Goal: Task Accomplishment & Management: Manage account settings

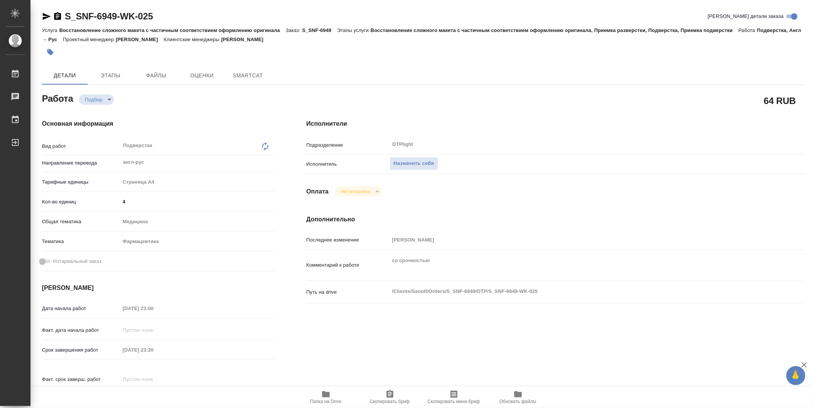
type textarea "x"
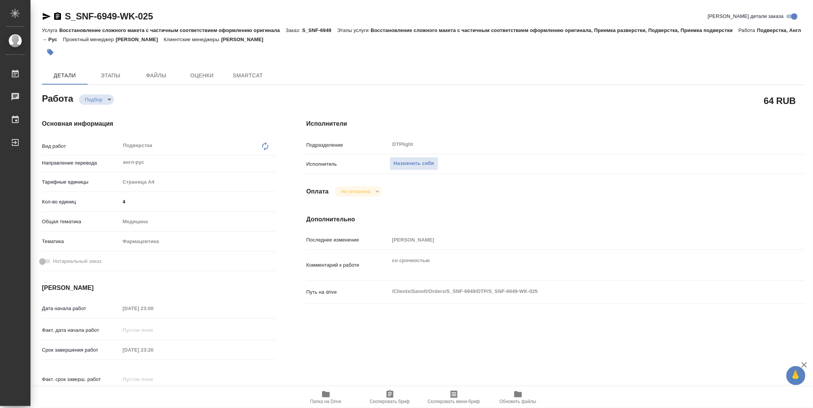
type textarea "x"
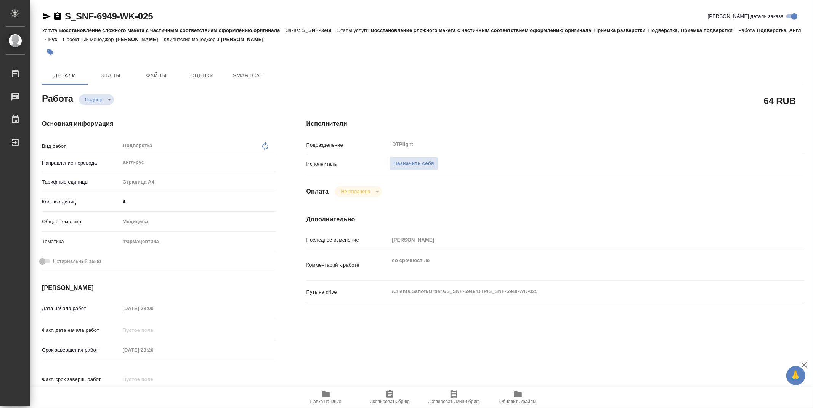
type textarea "x"
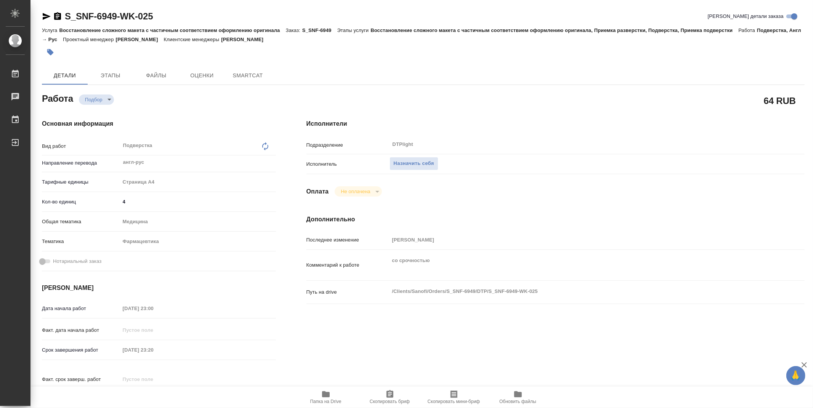
type textarea "x"
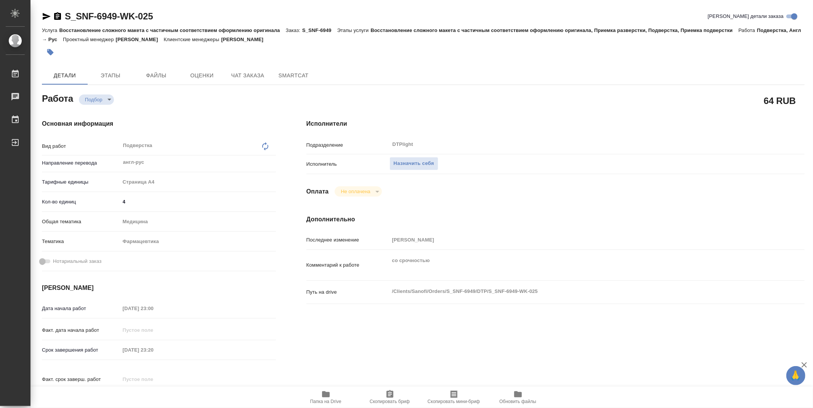
type textarea "x"
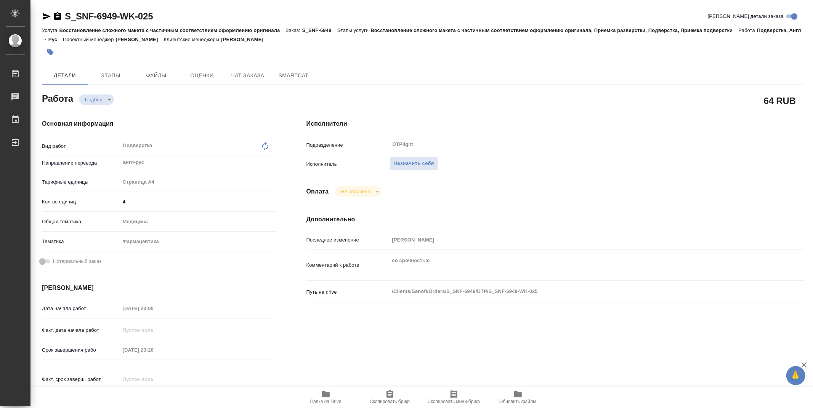
type textarea "x"
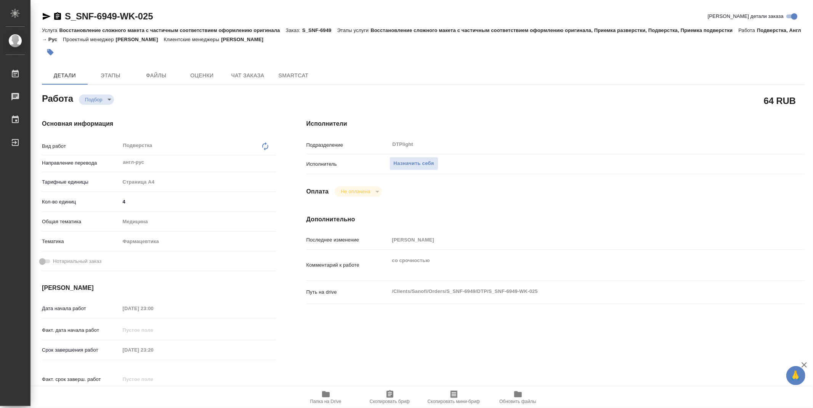
click at [330, 396] on icon "button" at bounding box center [325, 394] width 9 height 9
click at [420, 164] on span "Назначить себя" at bounding box center [414, 163] width 40 height 9
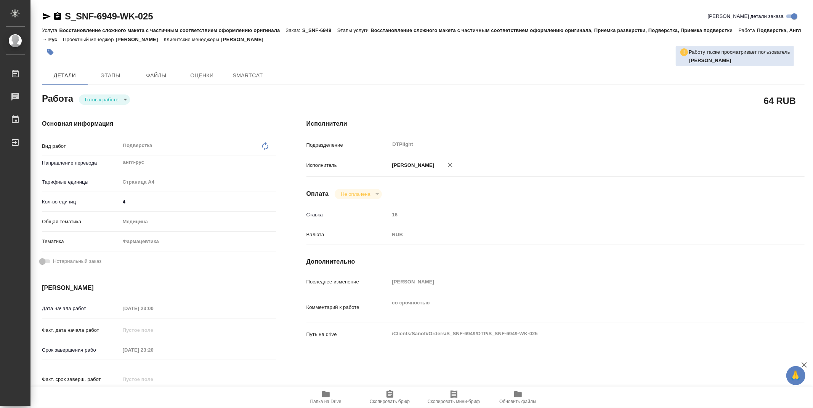
type textarea "x"
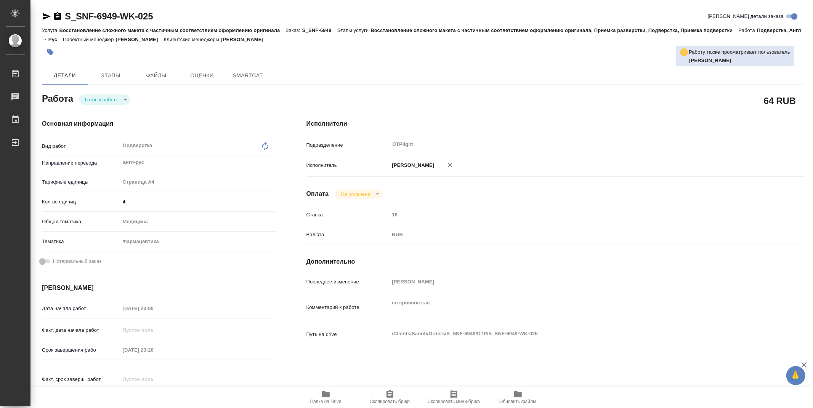
type textarea "x"
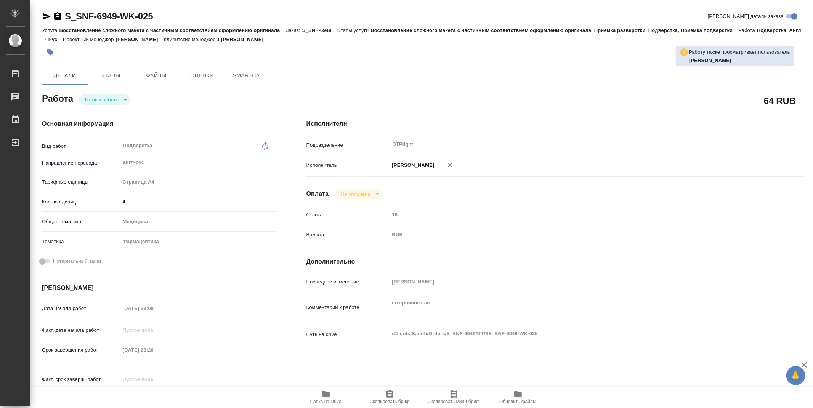
type textarea "x"
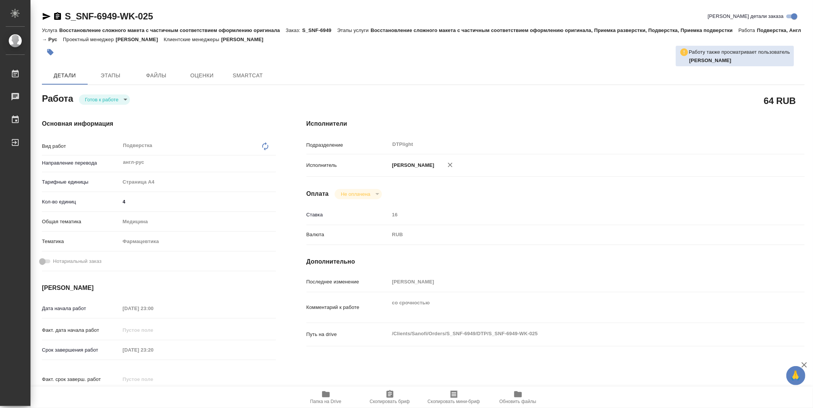
type textarea "x"
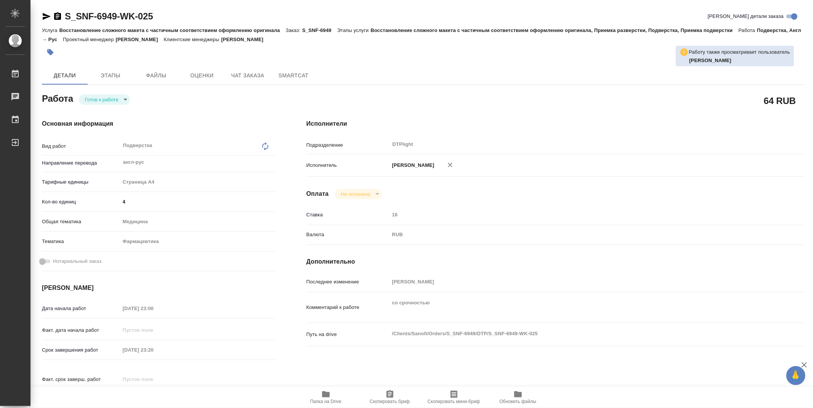
type textarea "x"
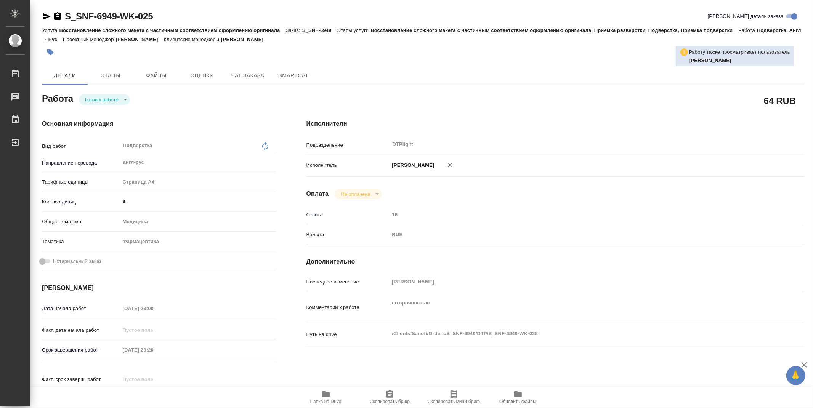
type textarea "x"
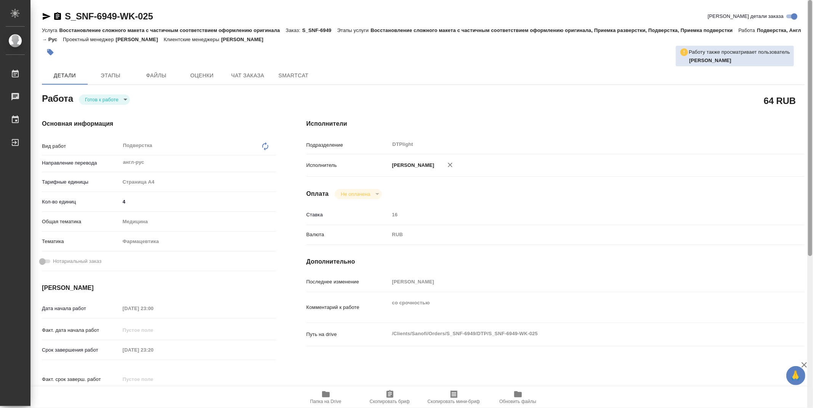
scroll to position [242, 0]
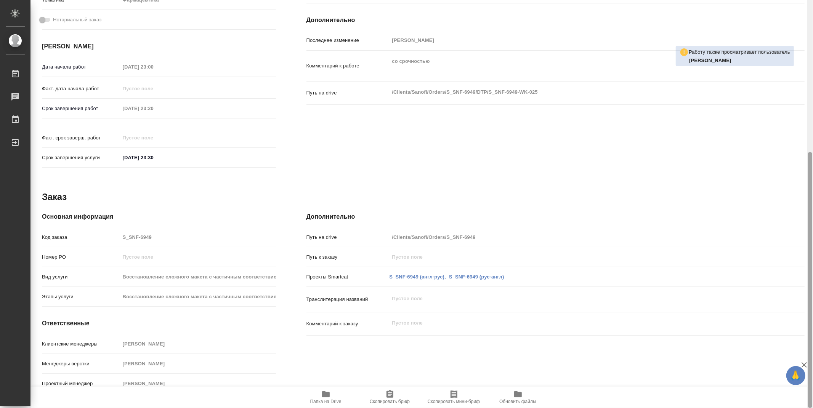
drag, startPoint x: 812, startPoint y: 189, endPoint x: 811, endPoint y: 60, distance: 128.8
click at [811, 60] on div at bounding box center [810, 204] width 6 height 408
drag, startPoint x: 809, startPoint y: 213, endPoint x: 811, endPoint y: 166, distance: 46.2
click at [810, 181] on div at bounding box center [810, 280] width 4 height 256
drag, startPoint x: 812, startPoint y: 146, endPoint x: 812, endPoint y: 77, distance: 68.6
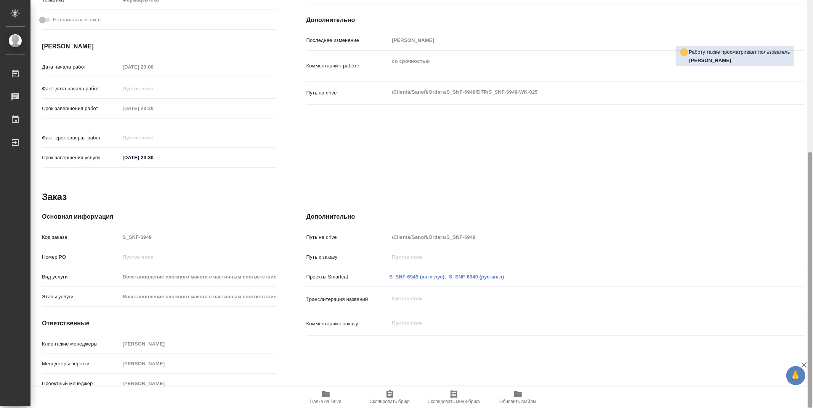
click at [812, 77] on div at bounding box center [810, 204] width 6 height 408
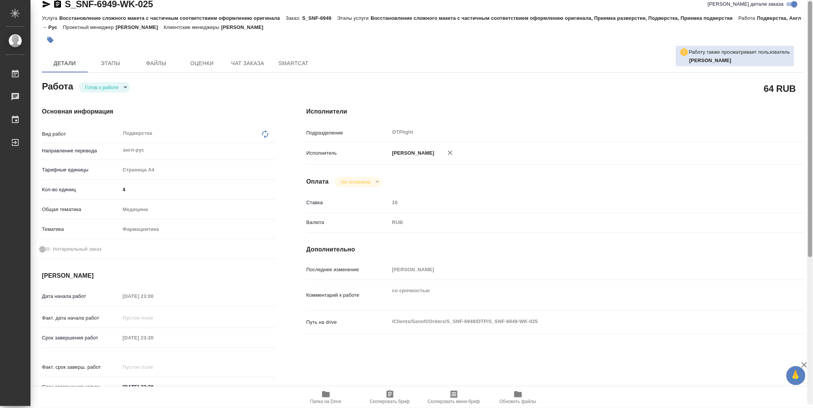
scroll to position [0, 0]
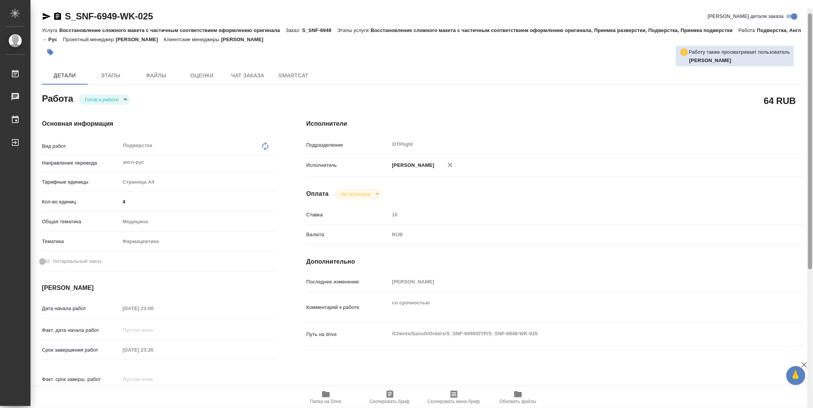
drag, startPoint x: 809, startPoint y: 155, endPoint x: 809, endPoint y: 5, distance: 150.1
click at [809, 13] on div at bounding box center [810, 141] width 4 height 256
drag, startPoint x: 45, startPoint y: 17, endPoint x: 71, endPoint y: 9, distance: 27.1
click at [45, 17] on icon "button" at bounding box center [47, 16] width 8 height 7
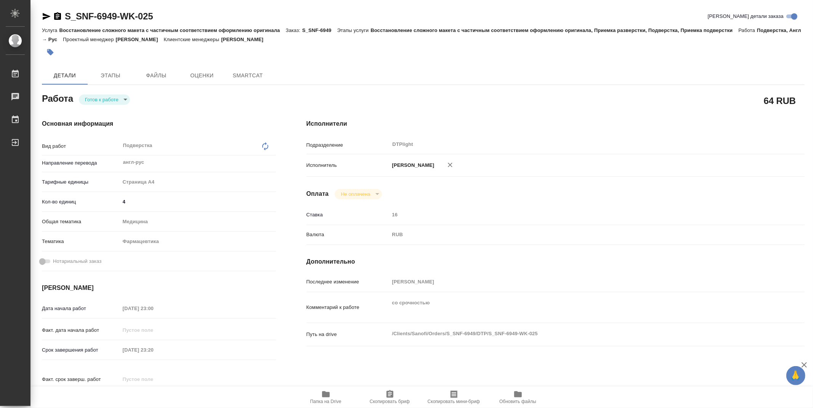
type textarea "x"
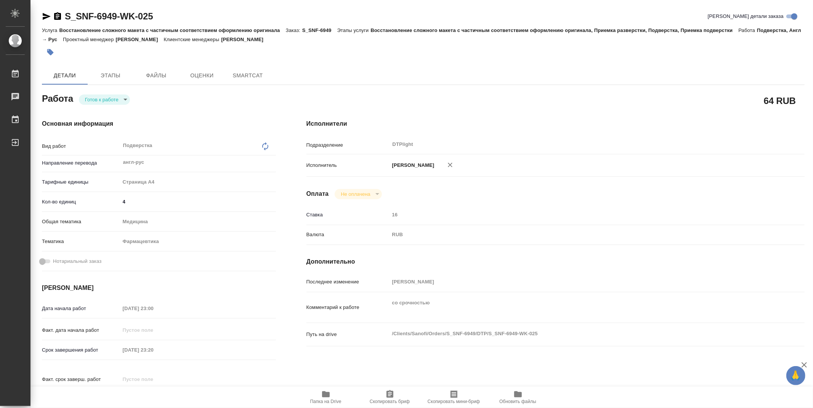
type textarea "x"
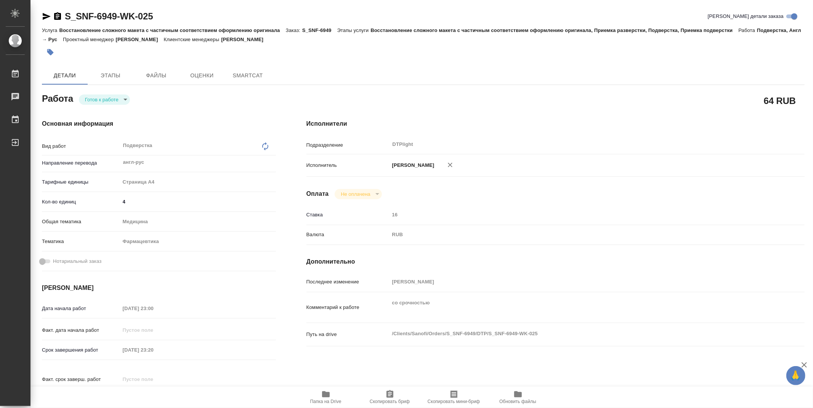
type textarea "x"
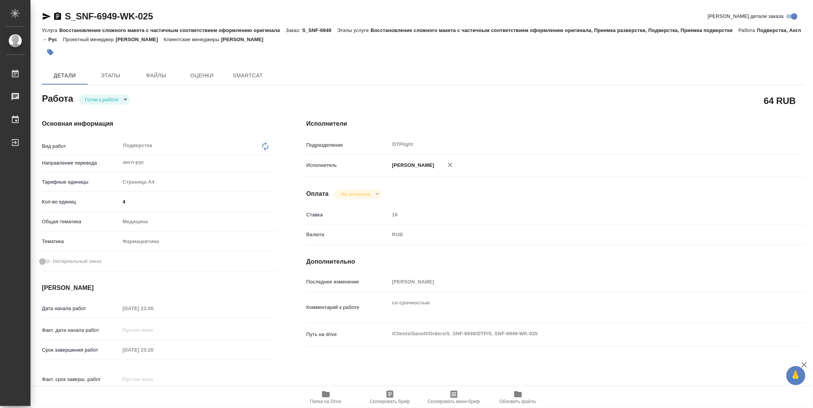
type textarea "x"
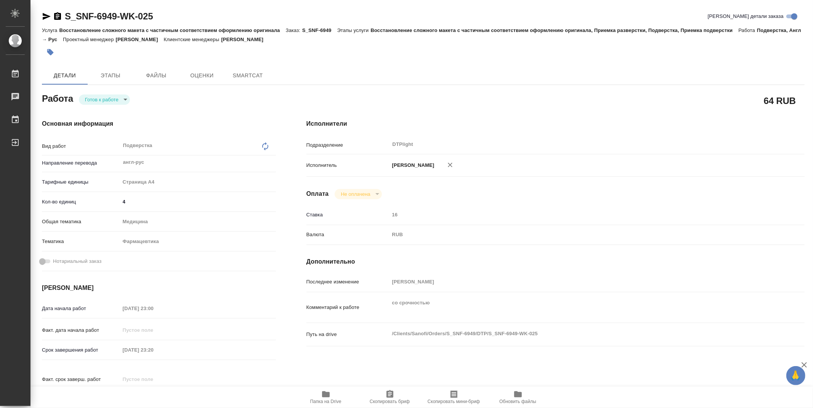
type textarea "x"
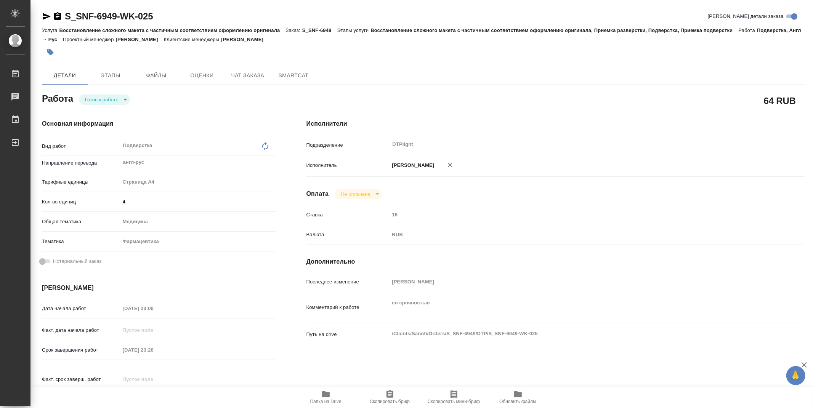
type textarea "x"
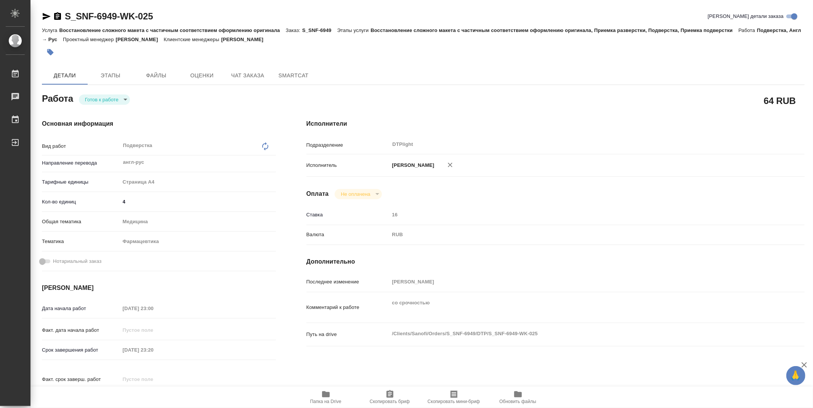
type textarea "x"
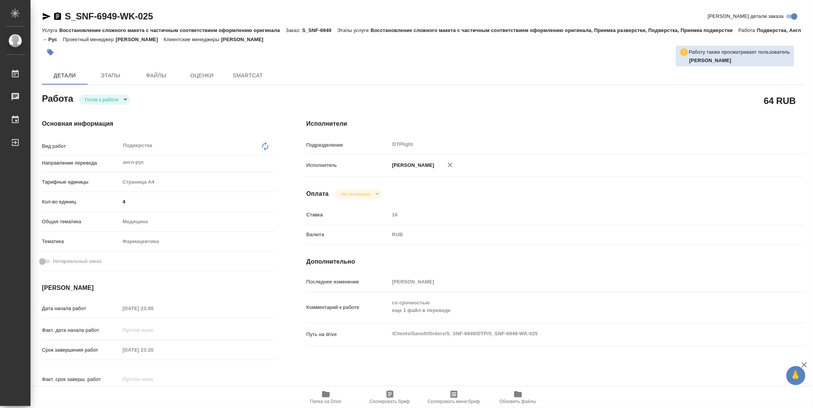
type textarea "x"
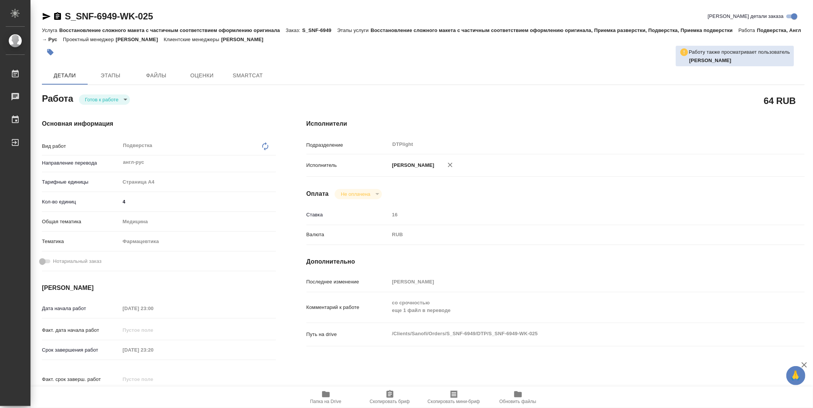
type textarea "x"
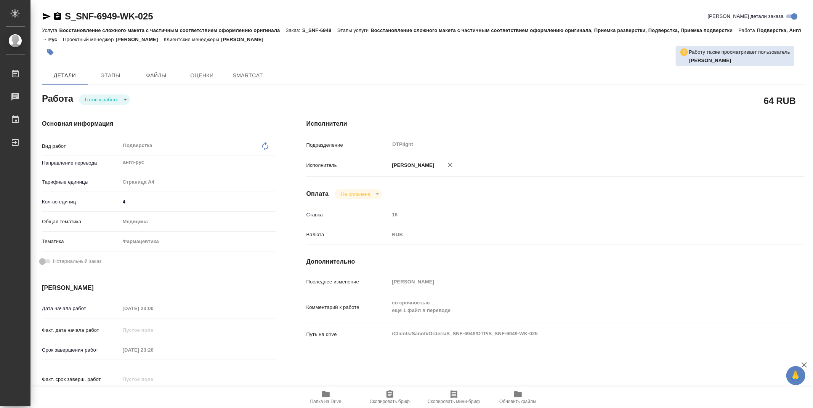
type textarea "x"
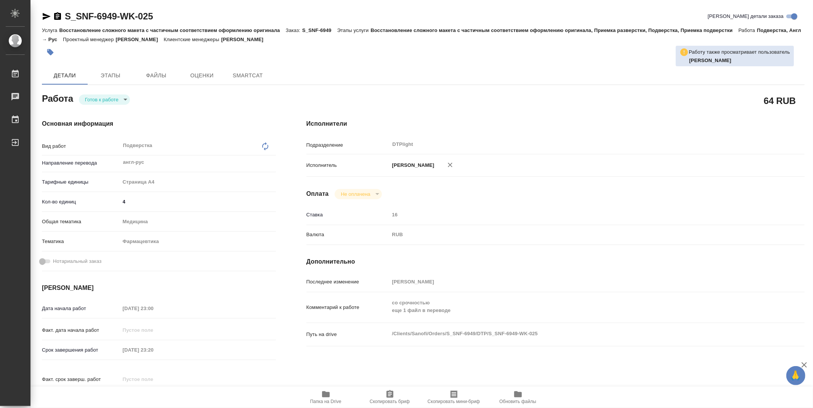
type textarea "x"
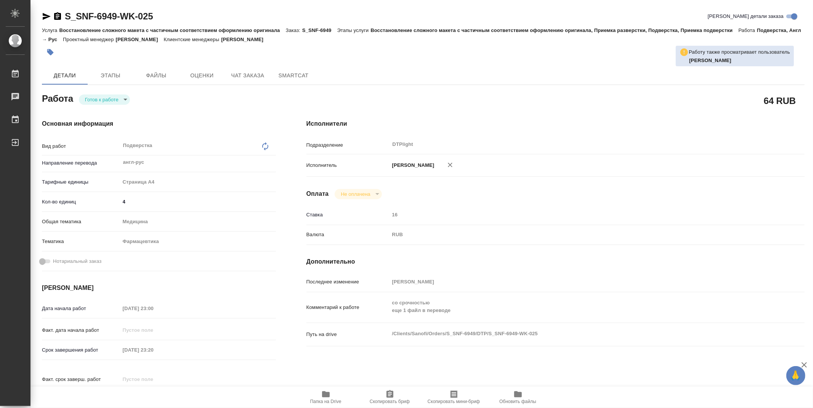
type textarea "x"
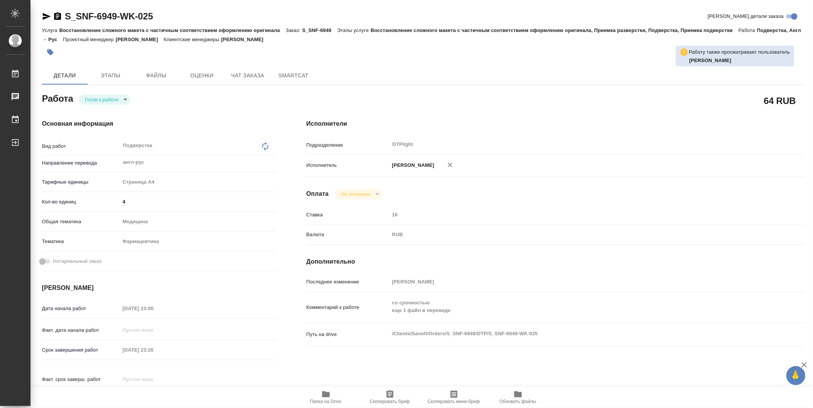
type textarea "x"
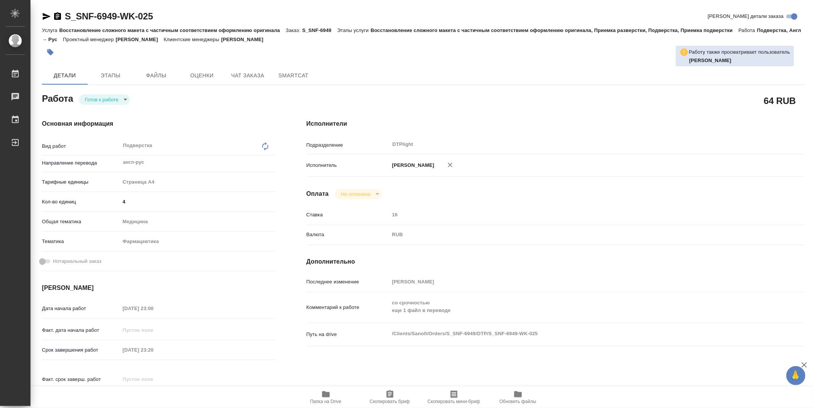
type textarea "x"
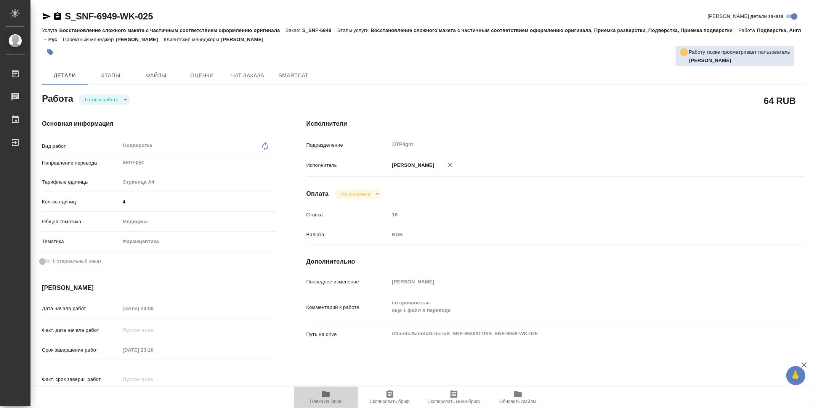
click at [326, 396] on icon "button" at bounding box center [326, 394] width 8 height 6
click at [109, 98] on body "🙏 .cls-1 fill:#fff; AWATERA Zubakova Viktoriya Работы 0 Чаты График Выйти S_SNF…" at bounding box center [406, 204] width 813 height 408
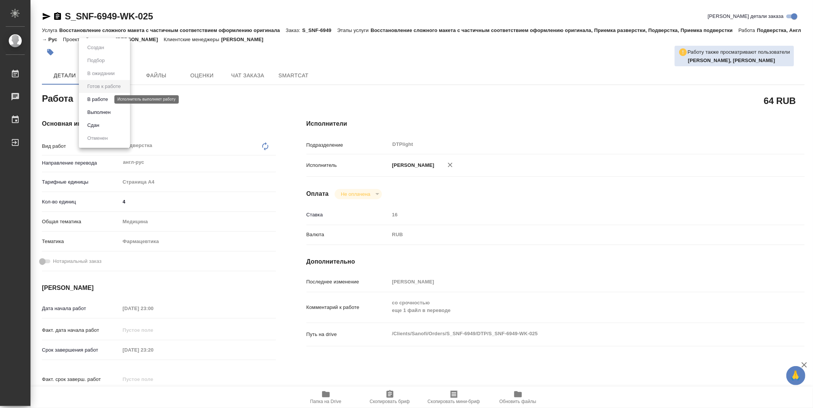
click at [105, 98] on button "В работе" at bounding box center [97, 99] width 25 height 8
type textarea "x"
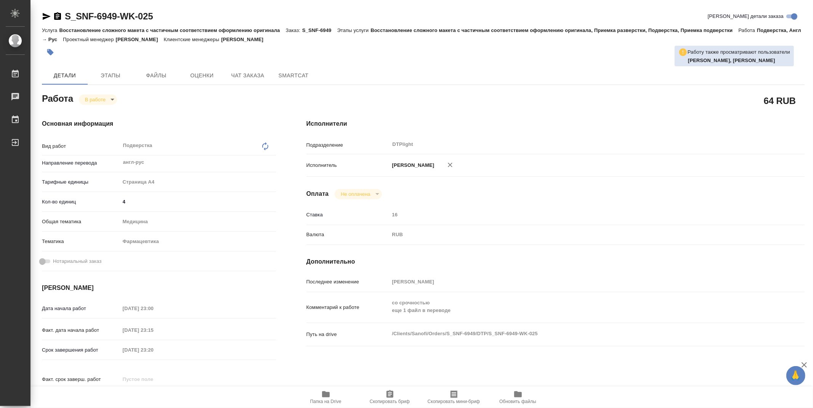
type textarea "x"
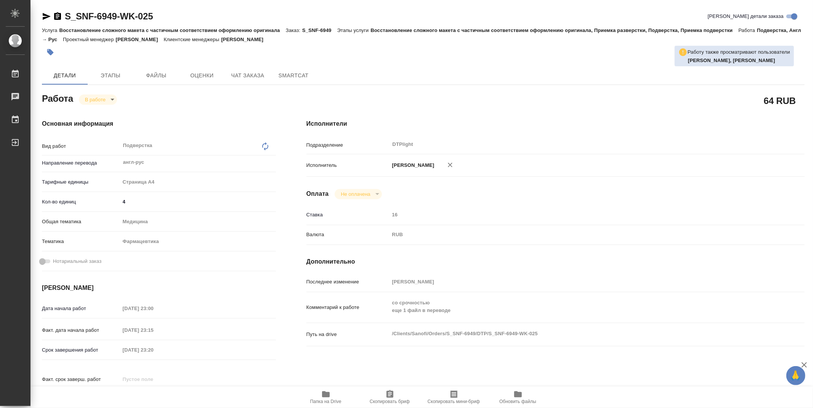
type textarea "x"
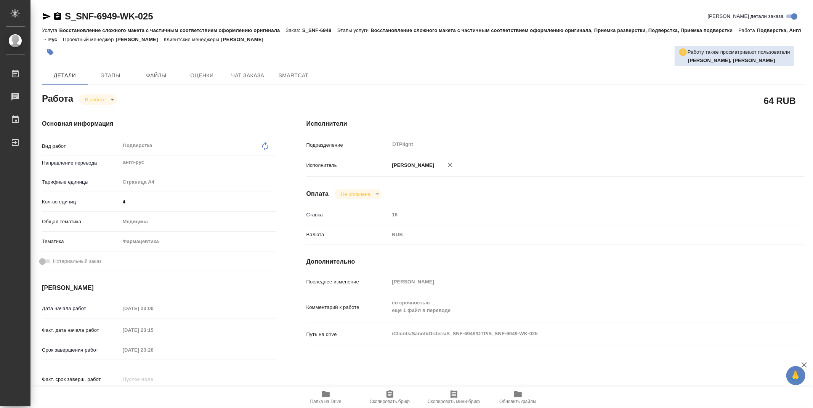
type textarea "x"
click at [323, 390] on icon "button" at bounding box center [325, 394] width 9 height 9
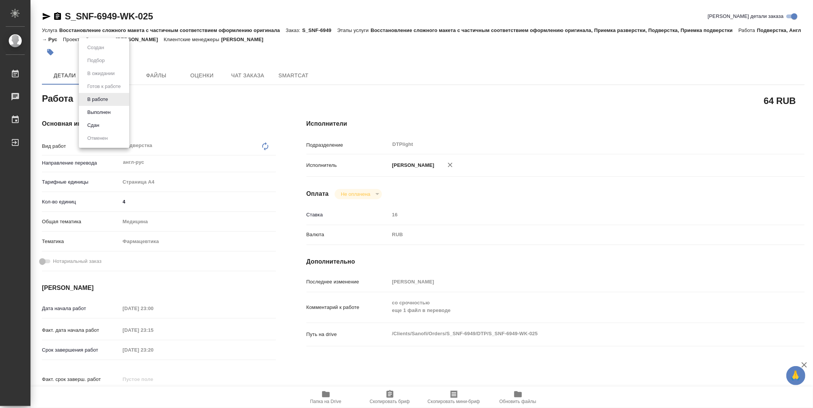
click at [105, 99] on body "🙏 .cls-1 fill:#fff; AWATERA Zubakova Viktoriya Работы 0 Чаты График Выйти S_SNF…" at bounding box center [406, 204] width 813 height 408
click at [103, 111] on button "Выполнен" at bounding box center [99, 112] width 28 height 8
type textarea "x"
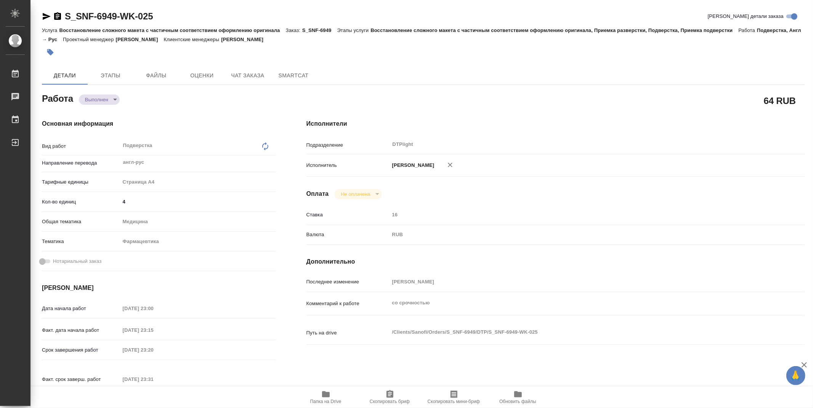
type textarea "x"
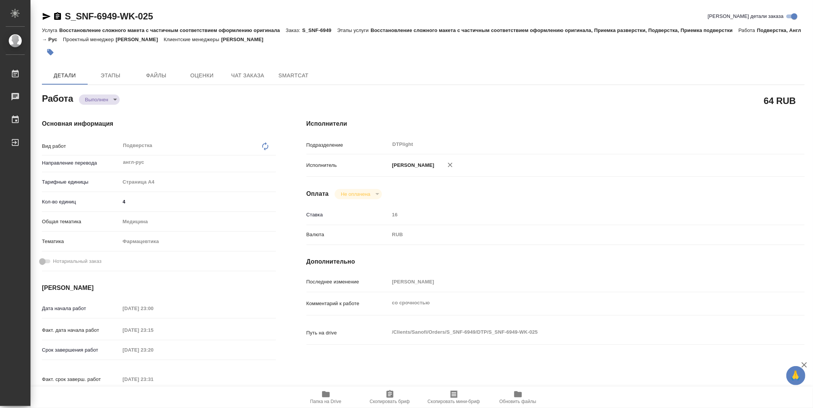
type textarea "x"
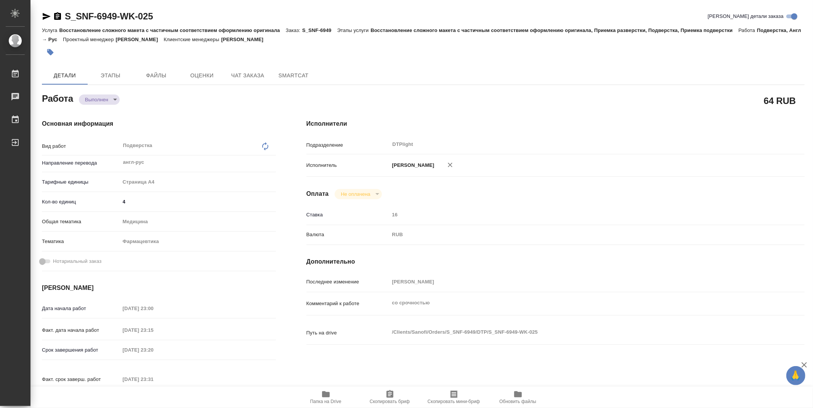
type textarea "x"
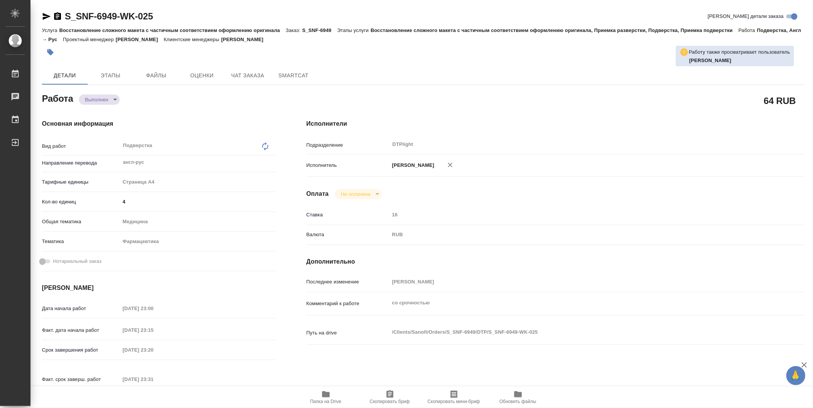
type textarea "x"
drag, startPoint x: 159, startPoint y: 18, endPoint x: 56, endPoint y: 20, distance: 102.5
click at [56, 20] on div "S_SNF-6949-WK-025 Кратко детали заказа" at bounding box center [423, 16] width 762 height 12
copy link "S_SNF-6949-WK-025"
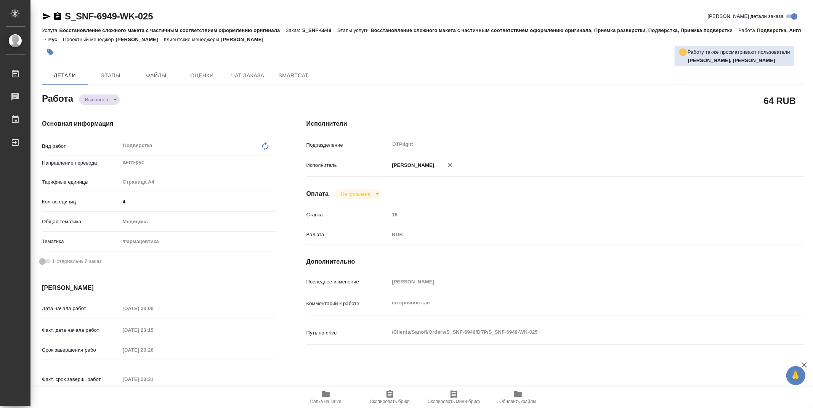
click at [485, 107] on div "Исполнители Подразделение DTPlight ​ Исполнитель Зубакова Виктория Оплата Не оп…" at bounding box center [555, 266] width 528 height 325
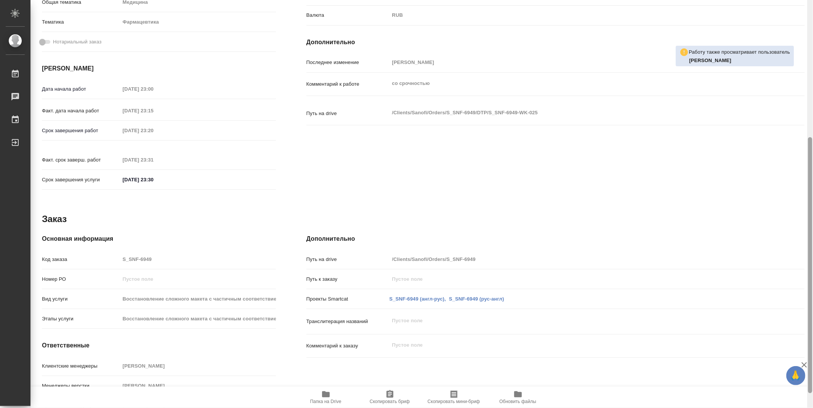
scroll to position [242, 0]
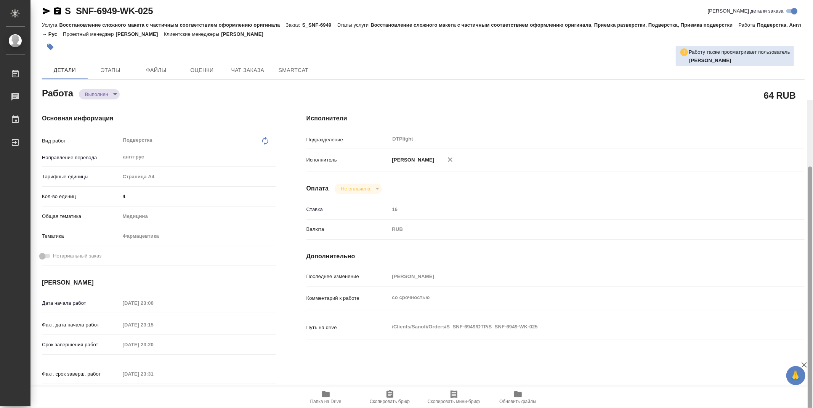
drag, startPoint x: 810, startPoint y: 207, endPoint x: 806, endPoint y: 183, distance: 23.9
click at [807, 183] on div at bounding box center [810, 304] width 6 height 408
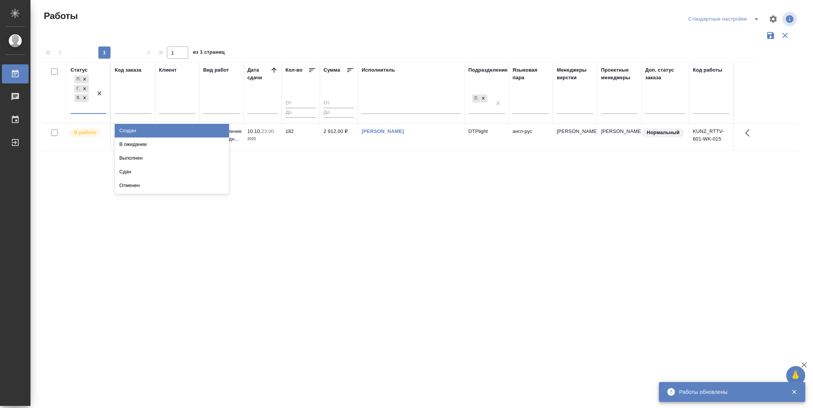
click at [75, 109] on input "text" at bounding box center [74, 107] width 1 height 5
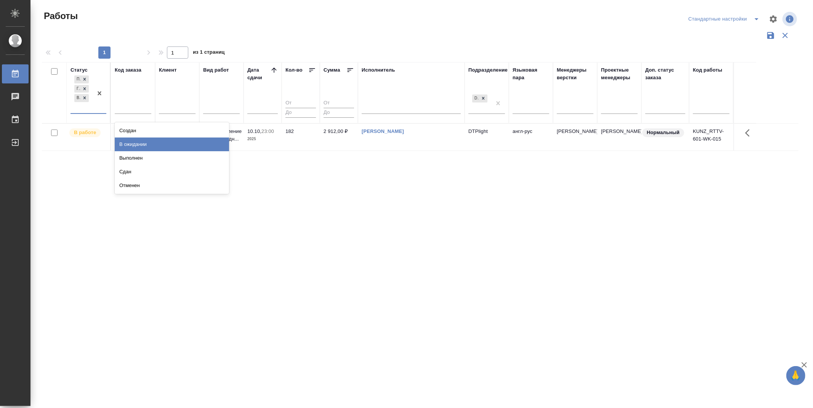
click at [131, 143] on div "В ожидании" at bounding box center [172, 145] width 114 height 14
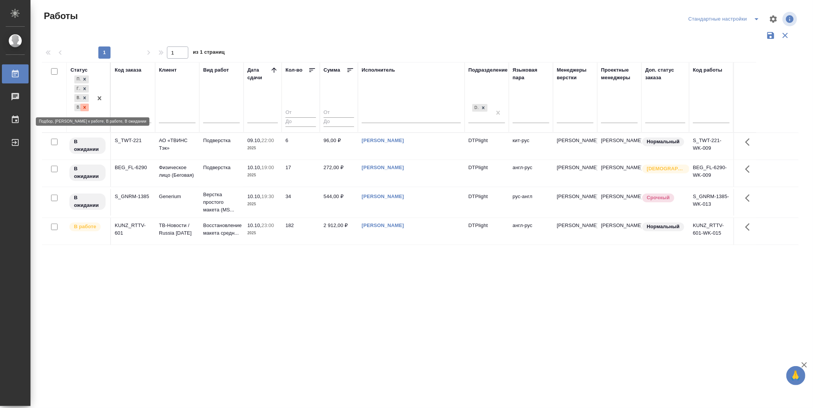
click at [85, 108] on icon at bounding box center [84, 107] width 3 height 3
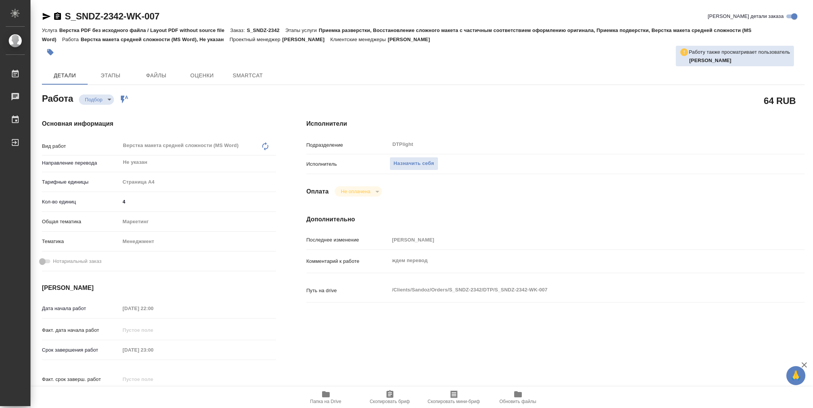
type textarea "x"
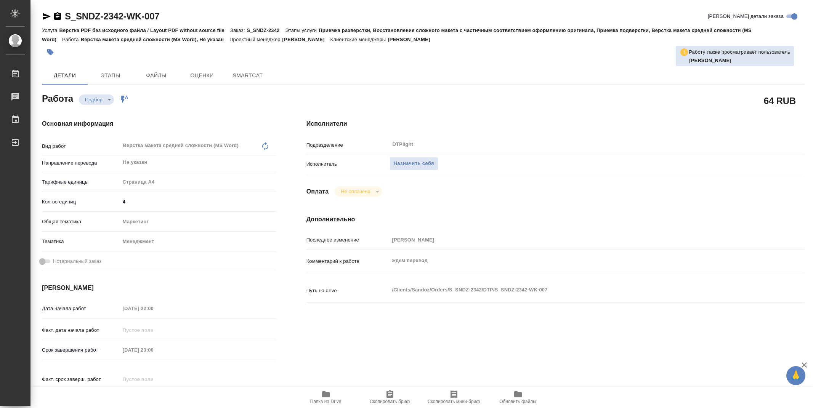
type textarea "x"
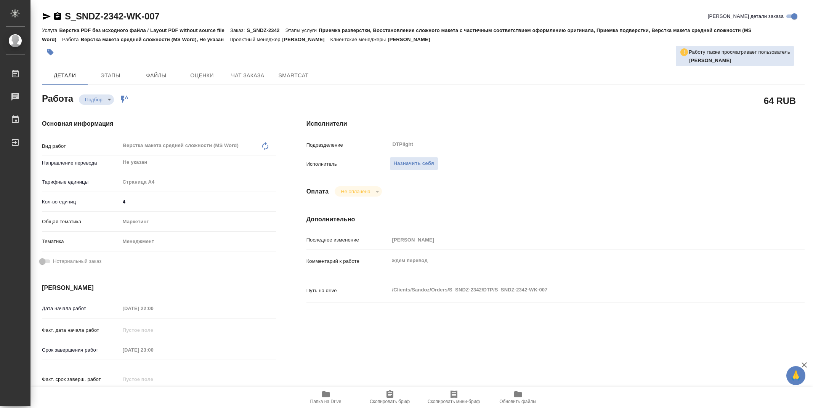
type textarea "x"
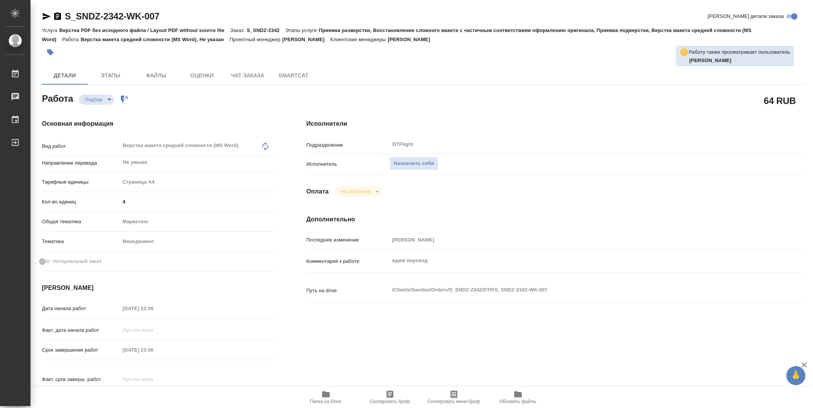
type textarea "x"
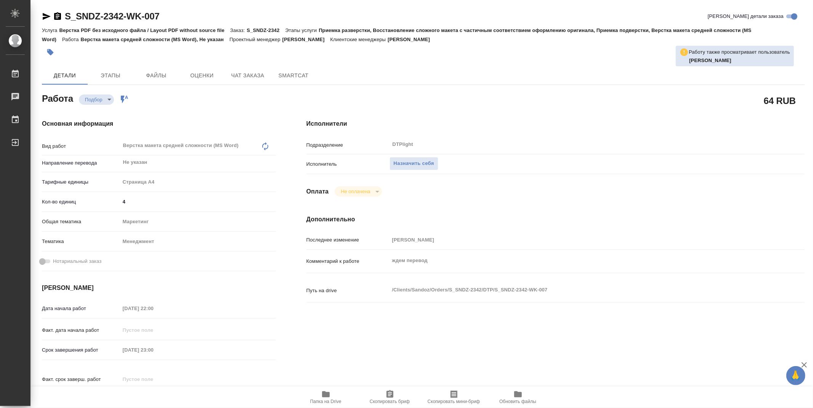
click at [328, 397] on icon "button" at bounding box center [326, 394] width 8 height 6
click at [412, 166] on span "Назначить себя" at bounding box center [414, 163] width 40 height 9
type textarea "x"
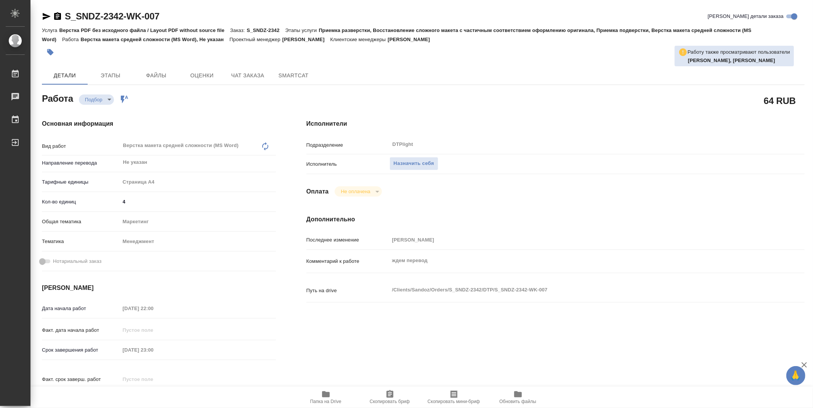
type textarea "x"
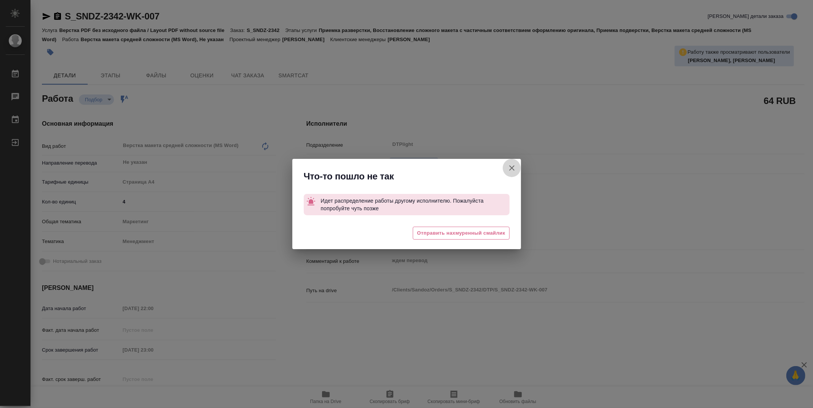
click at [507, 168] on icon "button" at bounding box center [511, 167] width 9 height 9
type textarea "x"
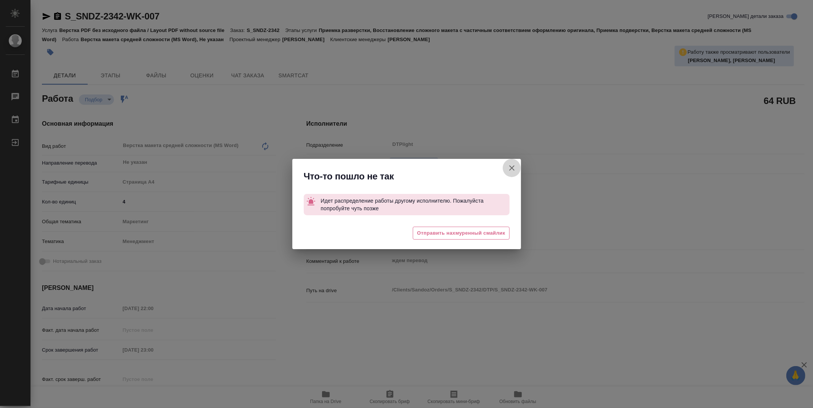
type textarea "x"
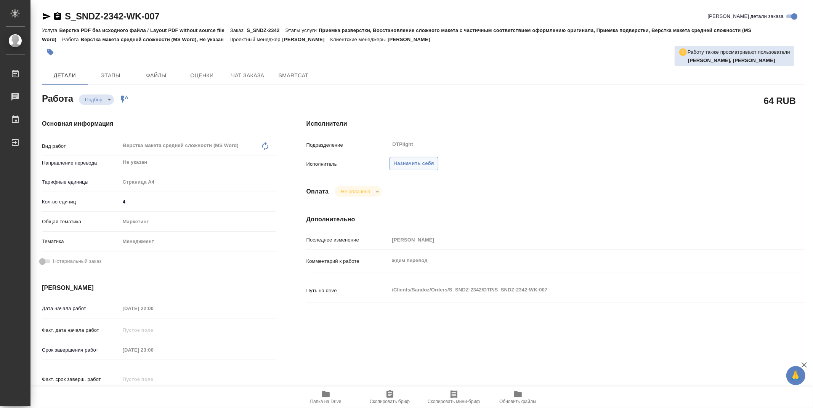
click at [415, 163] on span "Назначить себя" at bounding box center [414, 163] width 40 height 9
type textarea "x"
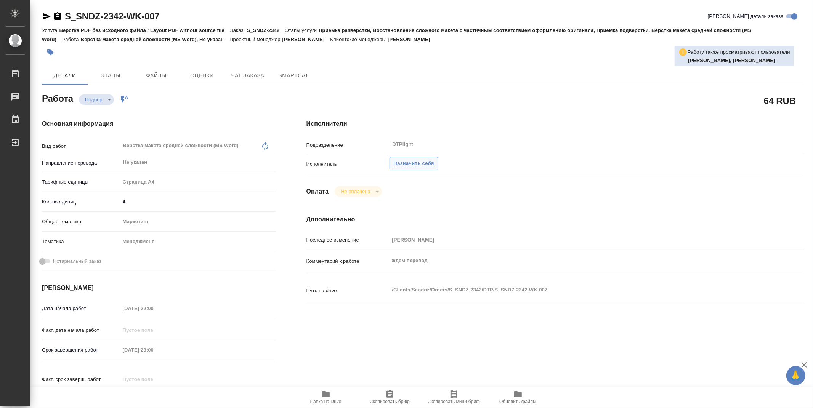
type textarea "x"
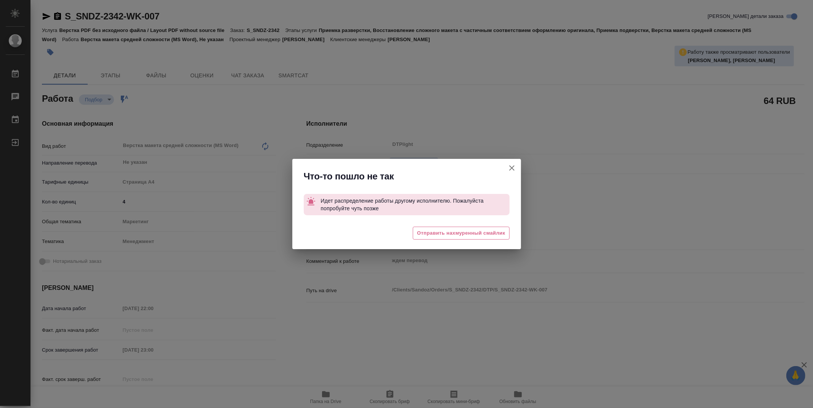
click at [513, 168] on icon "button" at bounding box center [511, 167] width 9 height 9
type textarea "x"
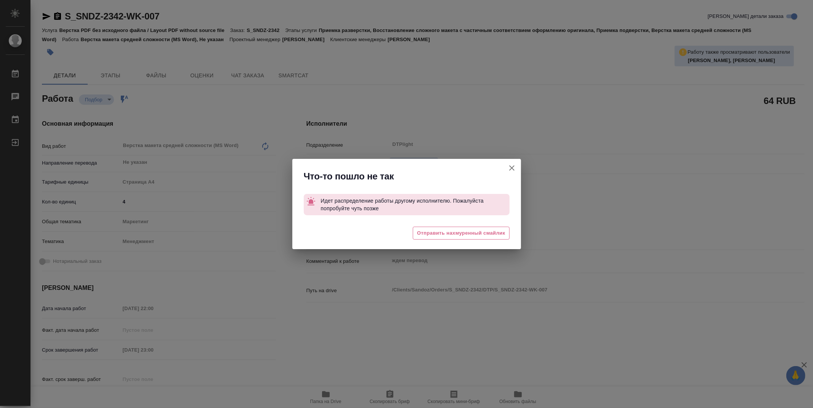
type textarea "x"
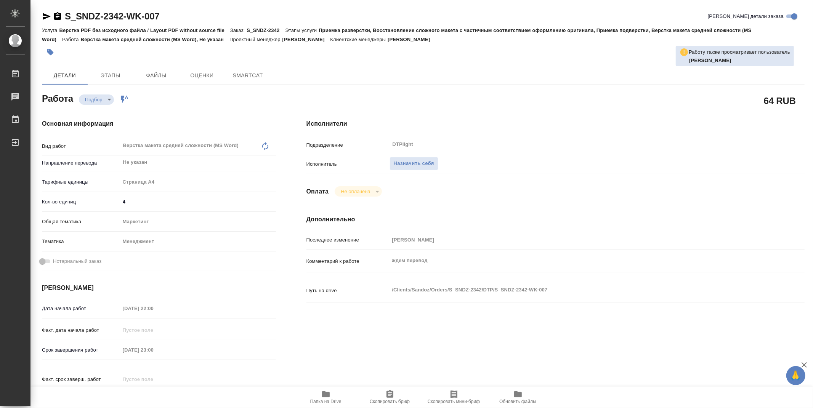
type textarea "x"
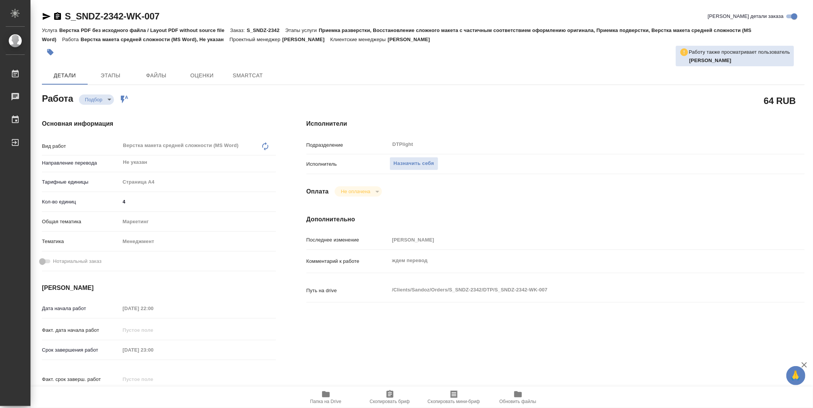
type textarea "x"
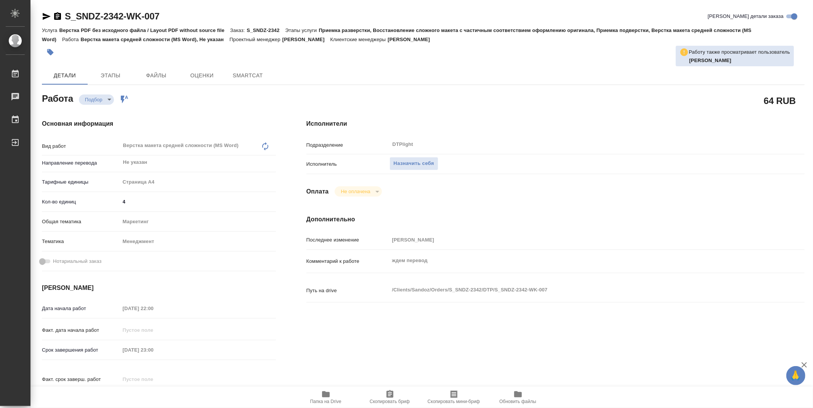
type textarea "x"
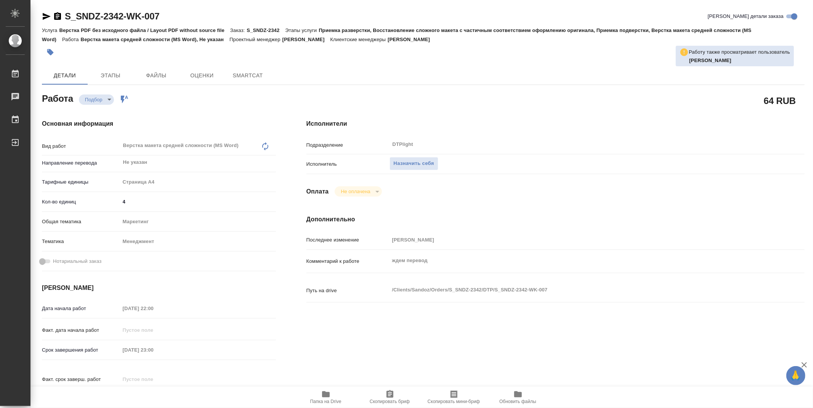
type textarea "x"
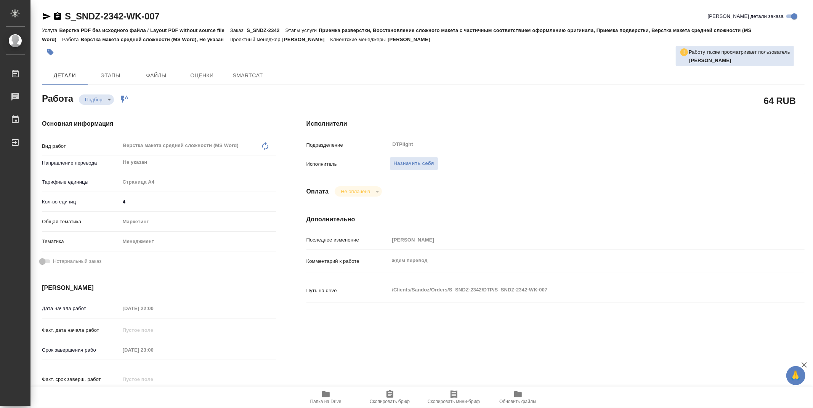
type textarea "x"
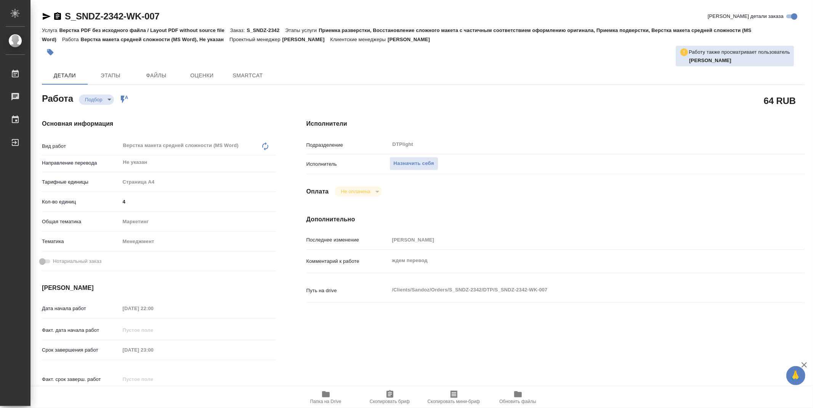
type textarea "x"
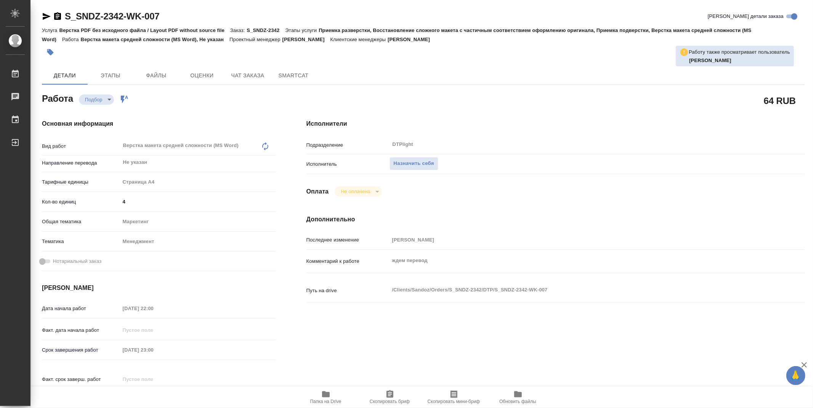
type textarea "x"
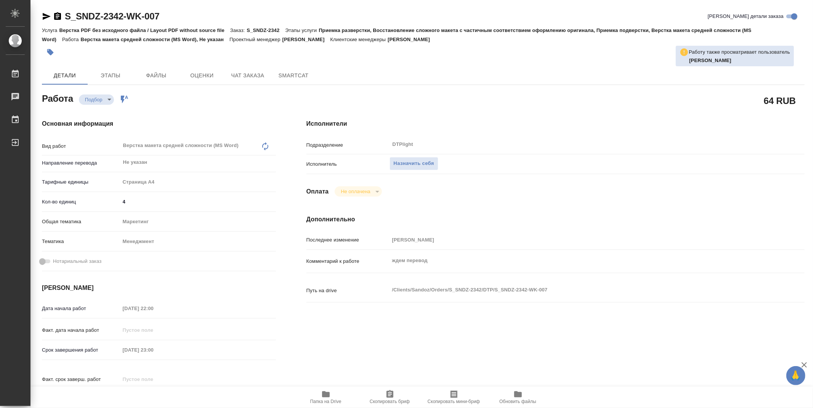
type textarea "x"
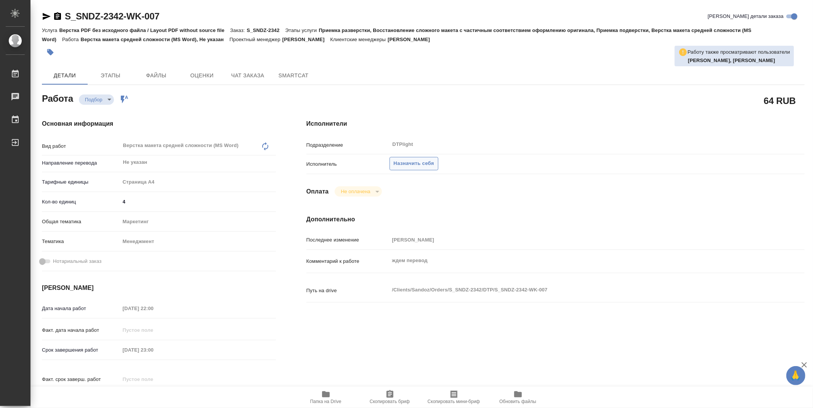
click at [421, 167] on span "Назначить себя" at bounding box center [414, 163] width 40 height 9
type textarea "x"
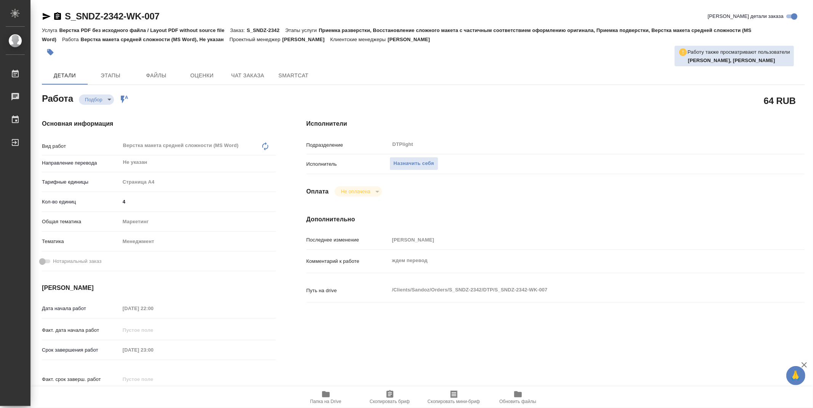
type textarea "x"
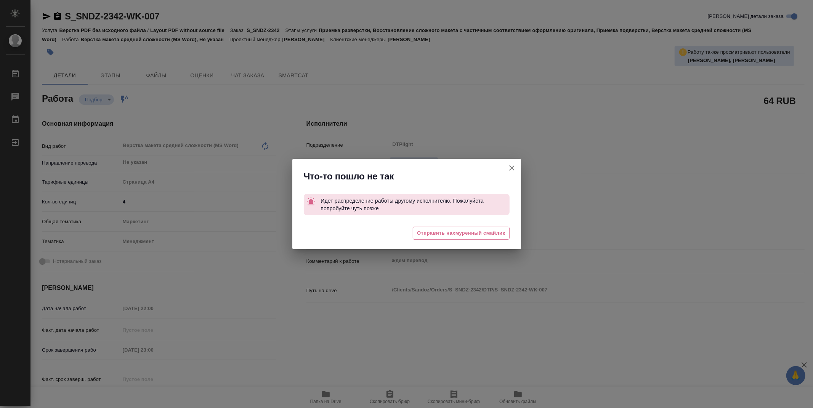
click at [512, 165] on icon "button" at bounding box center [511, 167] width 9 height 9
type textarea "x"
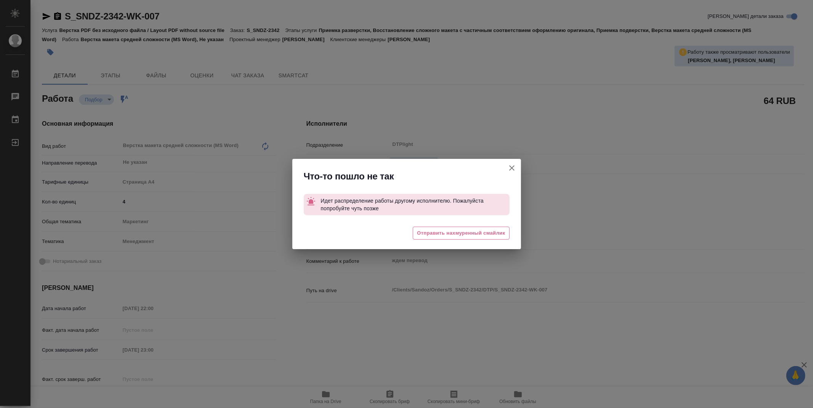
type textarea "x"
click at [512, 165] on div "Что-то пошло не так Идет распределение работы другому исполнителю. Пожалуйста п…" at bounding box center [406, 204] width 813 height 408
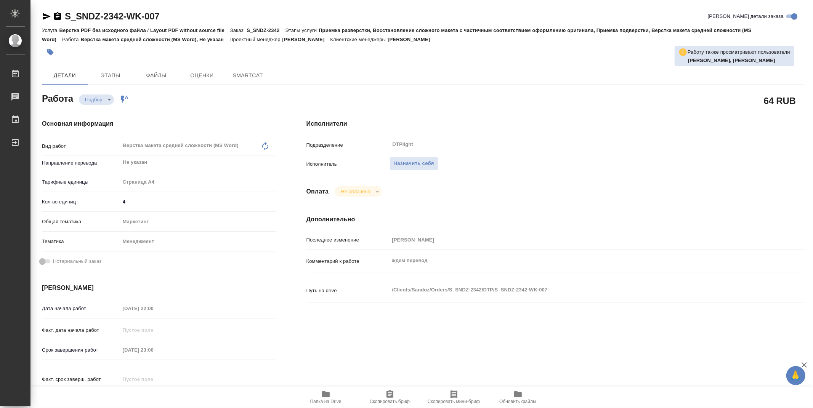
type textarea "x"
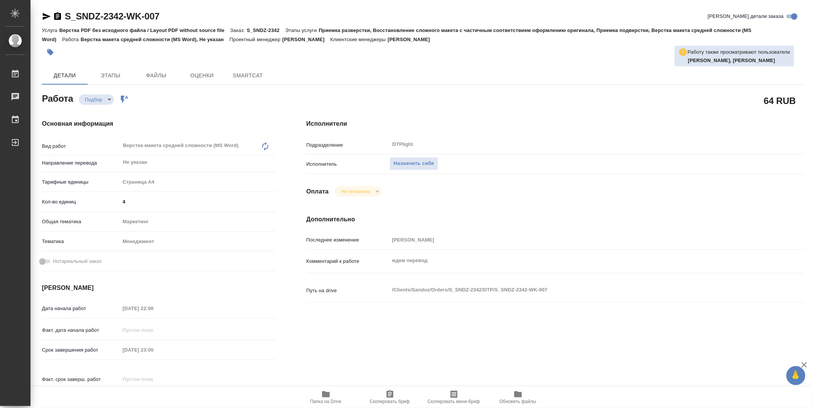
type textarea "x"
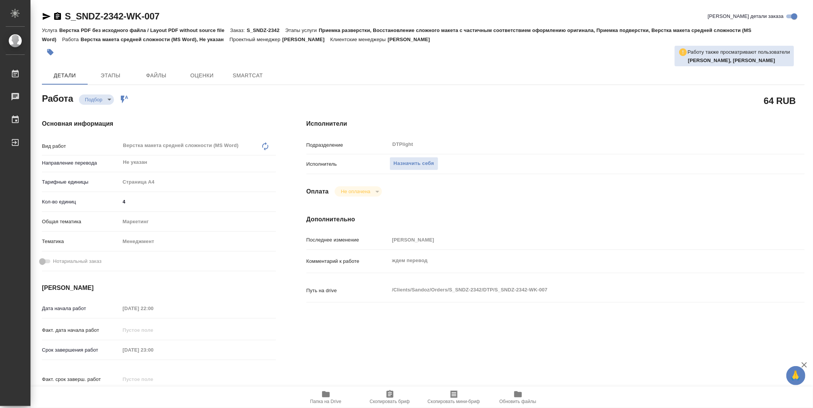
type textarea "x"
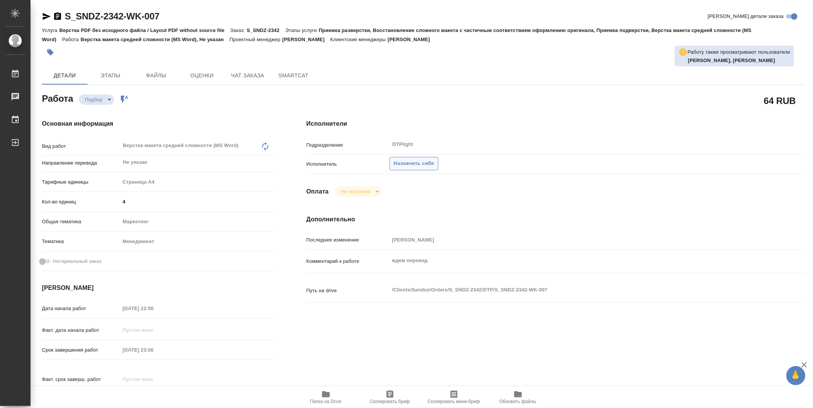
type textarea "x"
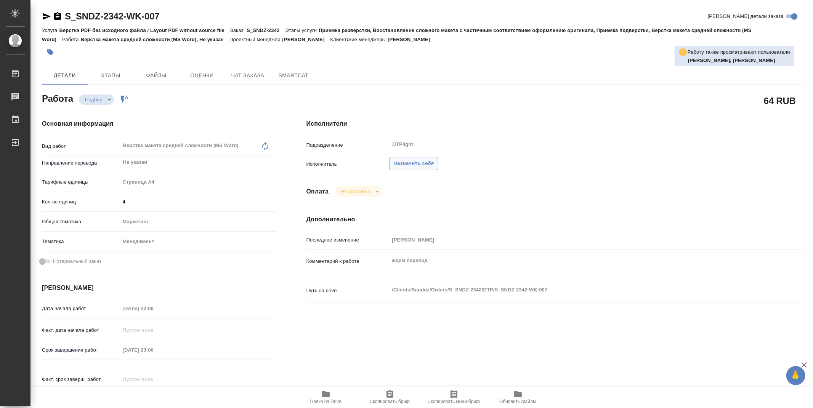
click at [405, 166] on span "Назначить себя" at bounding box center [414, 163] width 40 height 9
type textarea "x"
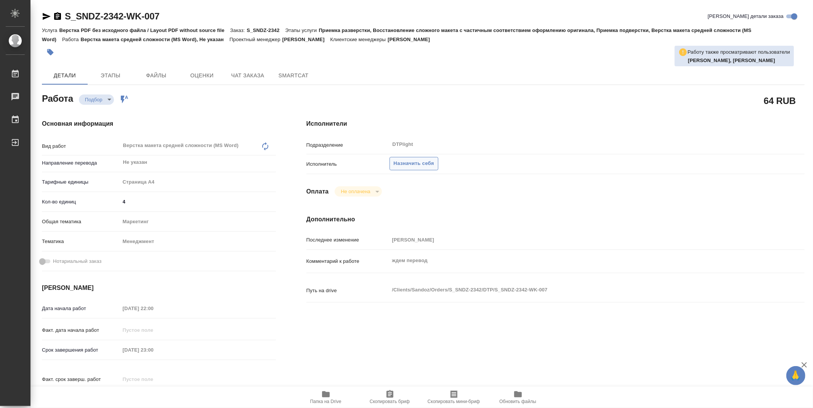
type textarea "x"
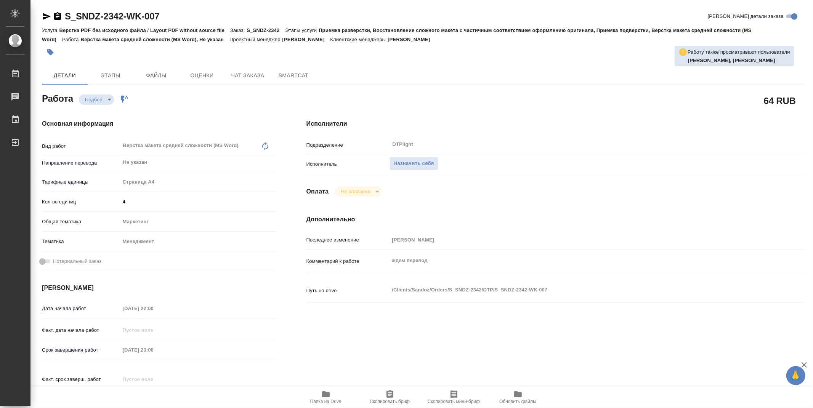
type textarea "x"
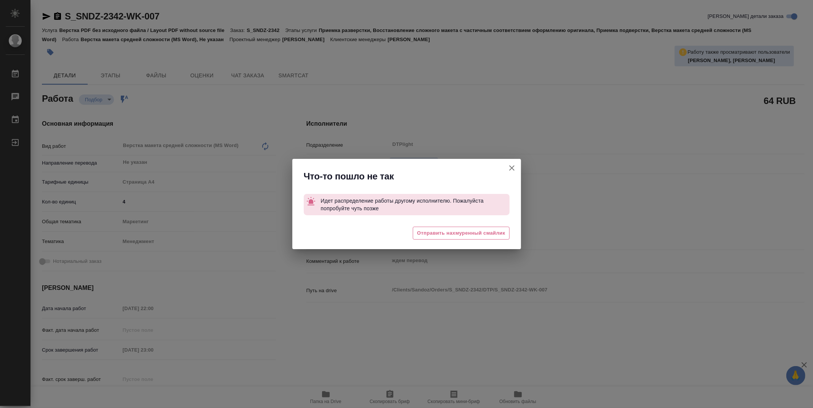
click at [512, 164] on icon "button" at bounding box center [511, 167] width 9 height 9
type textarea "x"
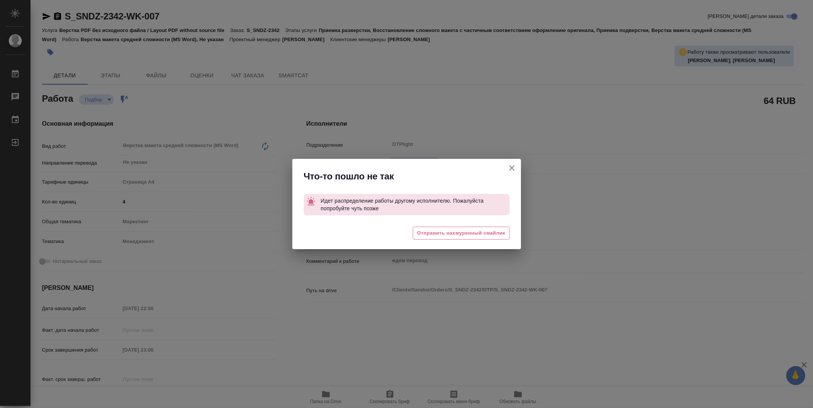
type textarea "x"
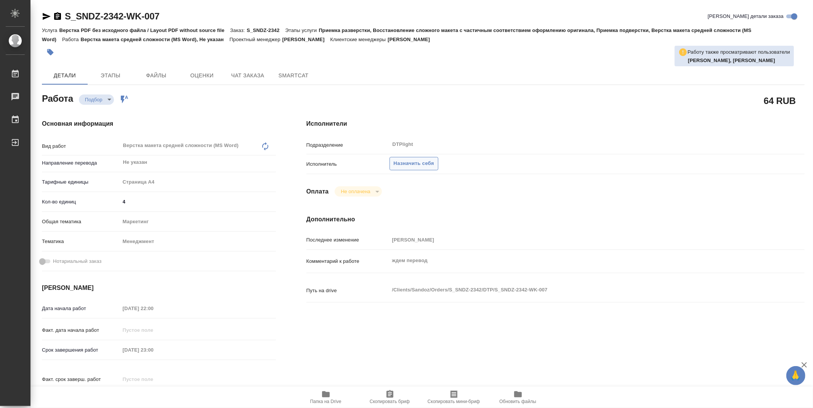
click at [433, 162] on span "Назначить себя" at bounding box center [414, 163] width 40 height 9
click at [399, 160] on span "Назначить себя" at bounding box center [414, 163] width 40 height 9
type textarea "x"
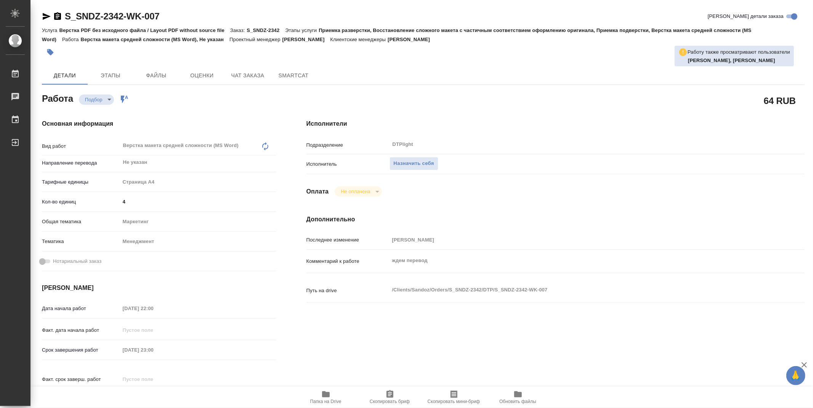
type textarea "x"
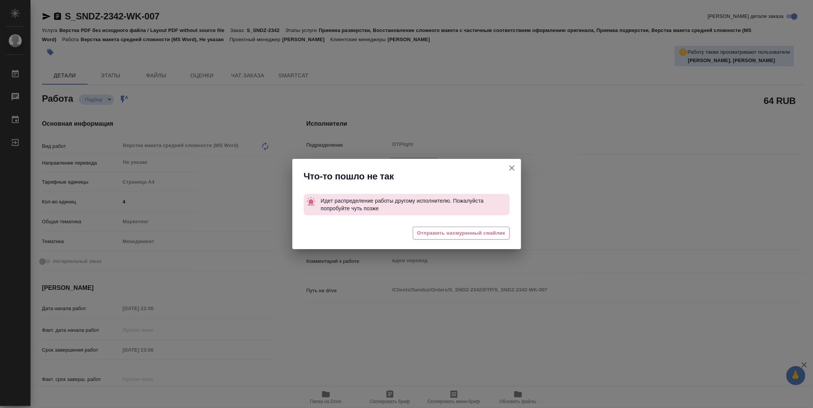
type textarea "x"
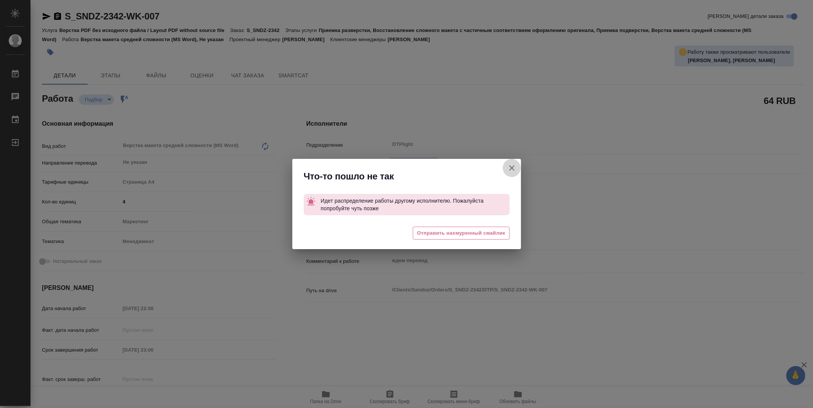
click at [509, 166] on icon "button" at bounding box center [511, 167] width 5 height 5
type textarea "x"
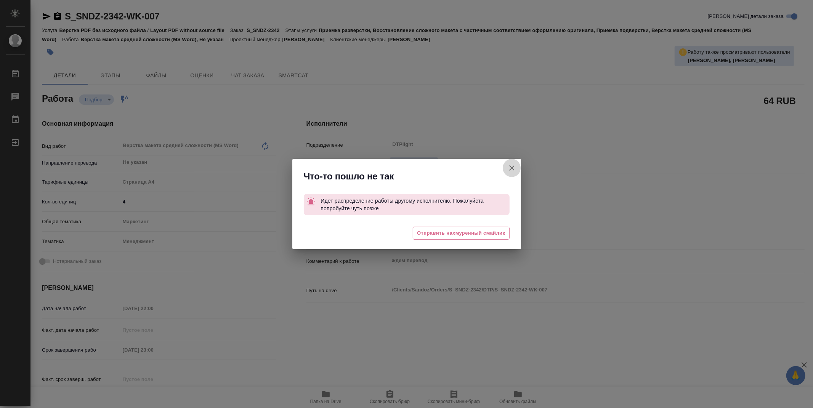
type textarea "x"
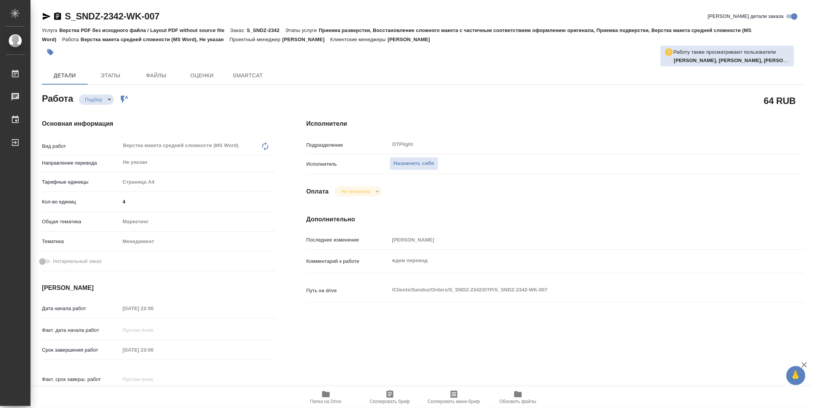
type textarea "x"
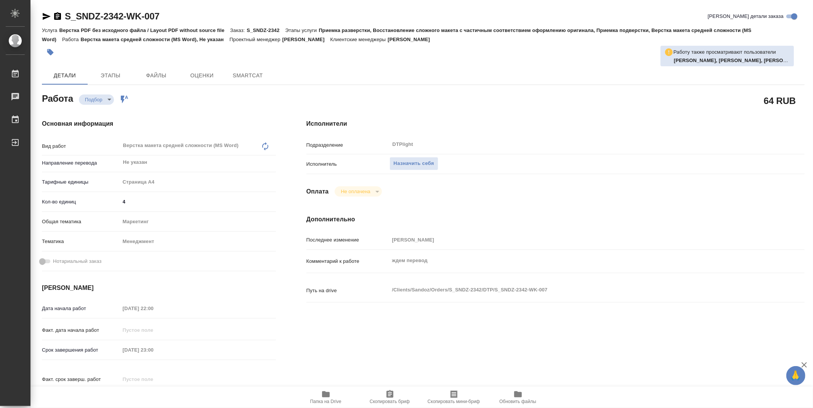
type textarea "x"
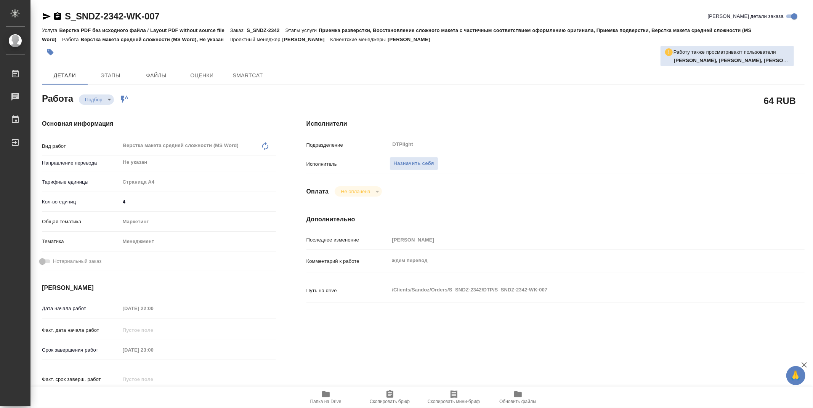
type textarea "x"
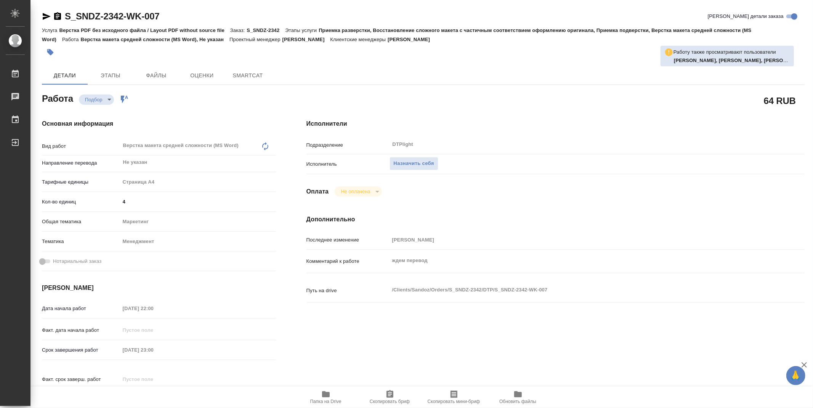
type textarea "x"
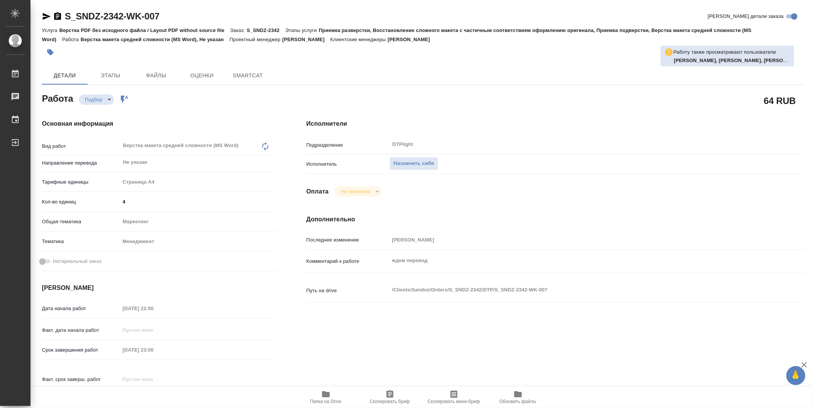
type textarea "x"
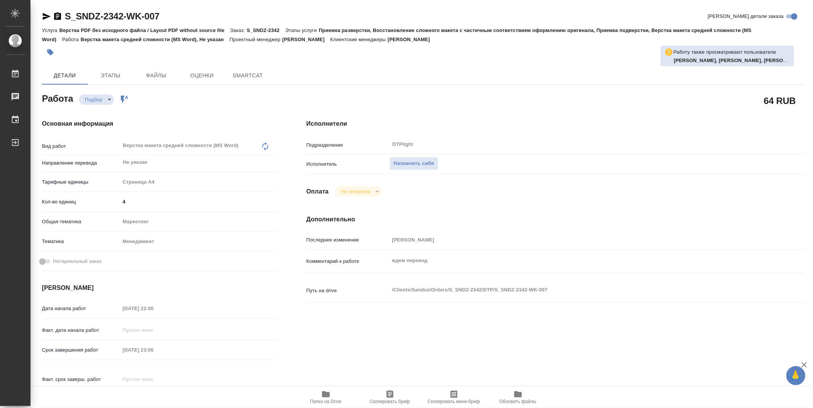
type textarea "x"
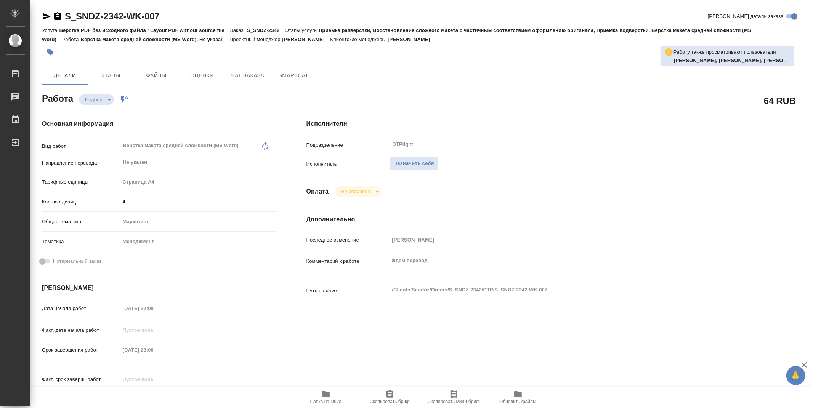
type textarea "x"
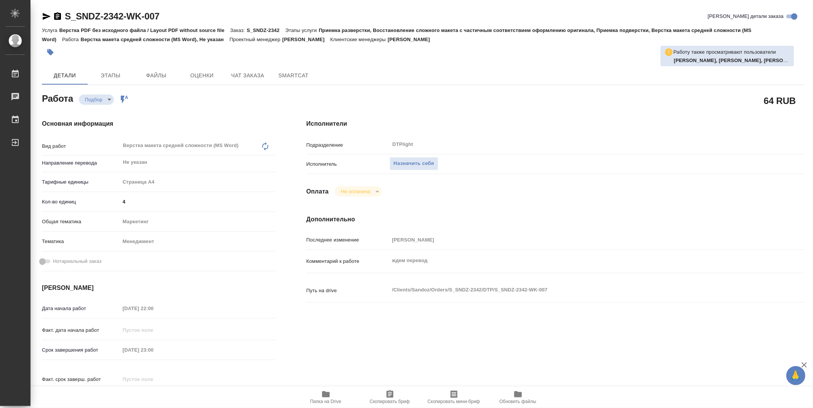
type textarea "x"
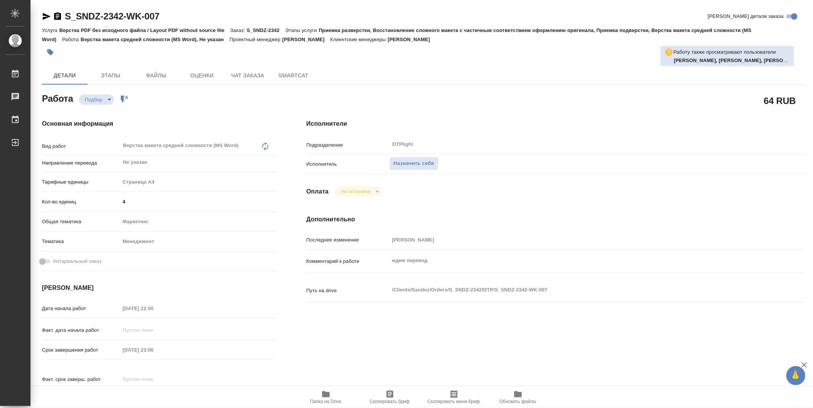
type textarea "x"
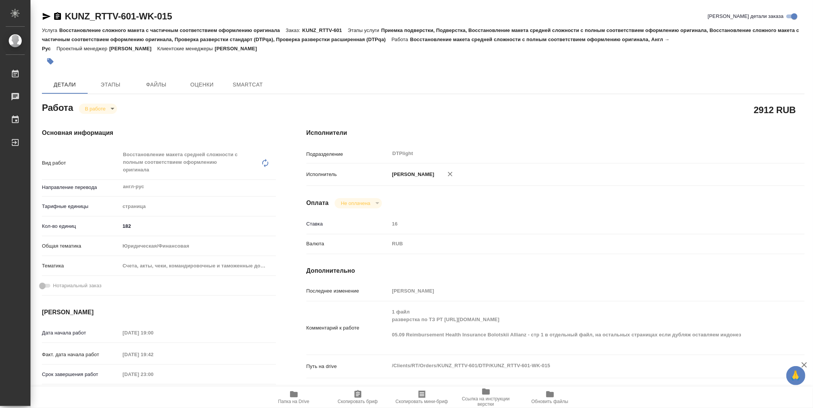
type textarea "x"
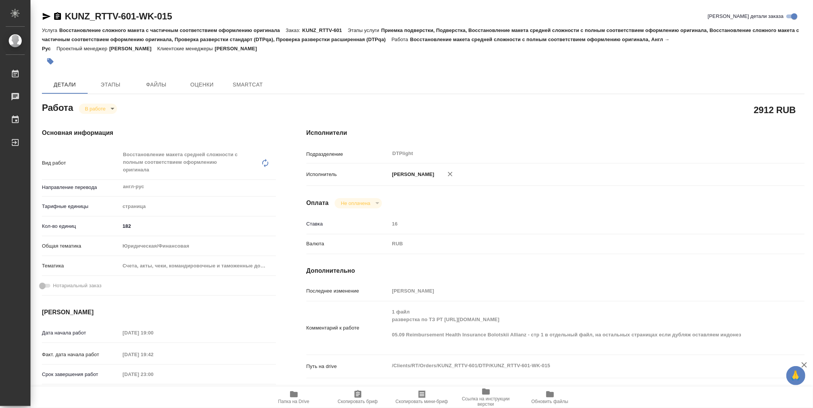
type textarea "x"
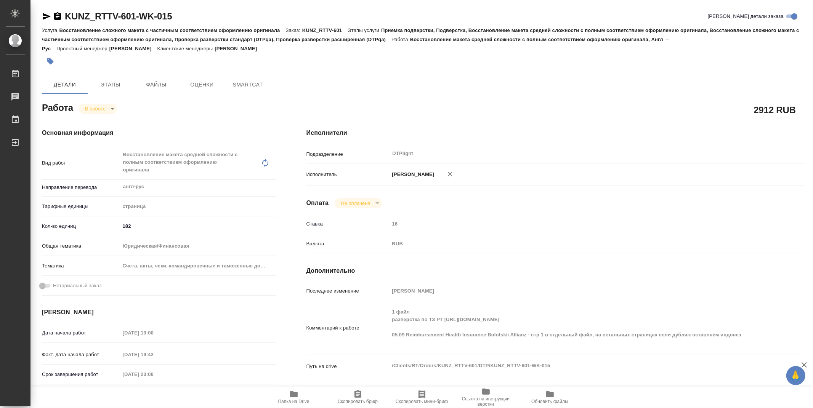
type textarea "x"
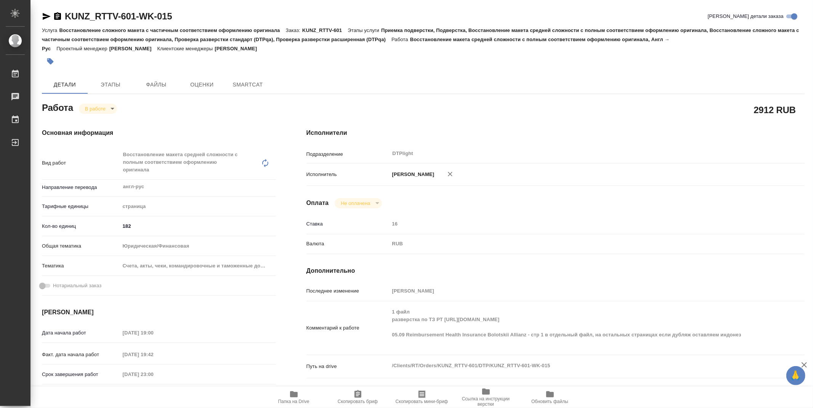
type textarea "x"
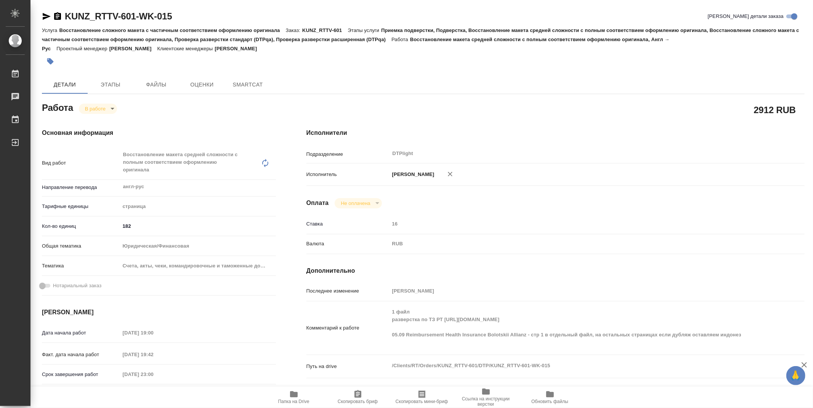
type textarea "x"
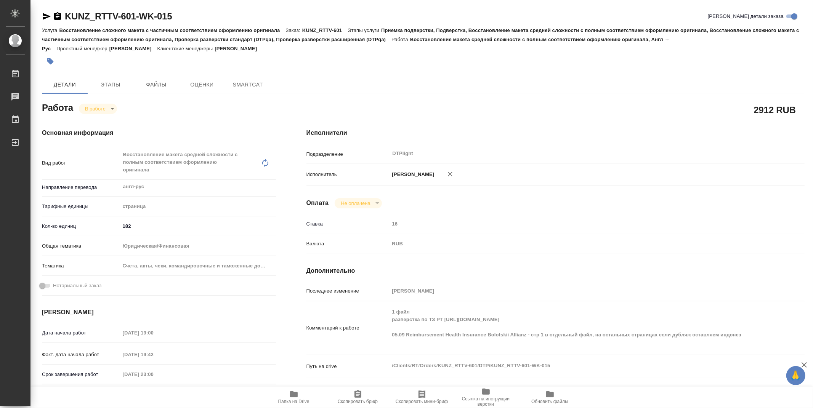
type textarea "x"
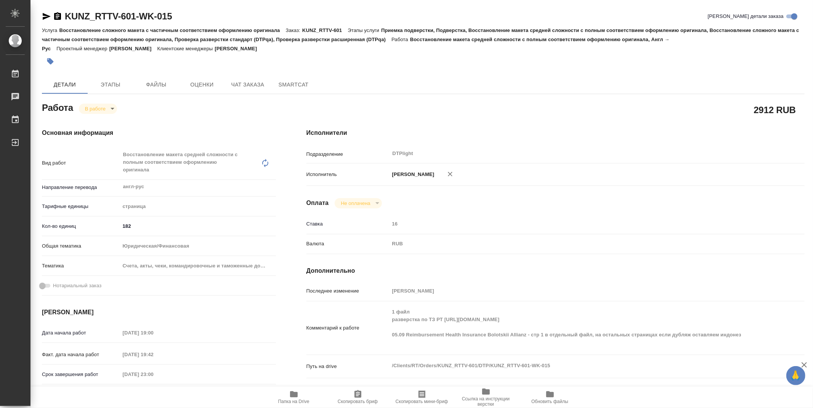
type textarea "x"
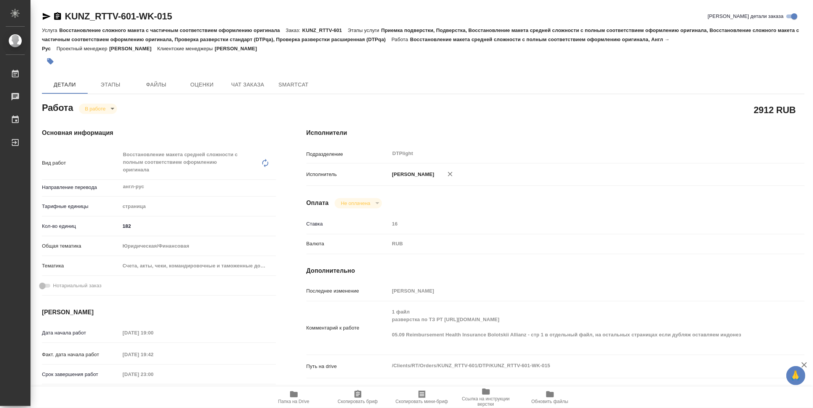
type textarea "x"
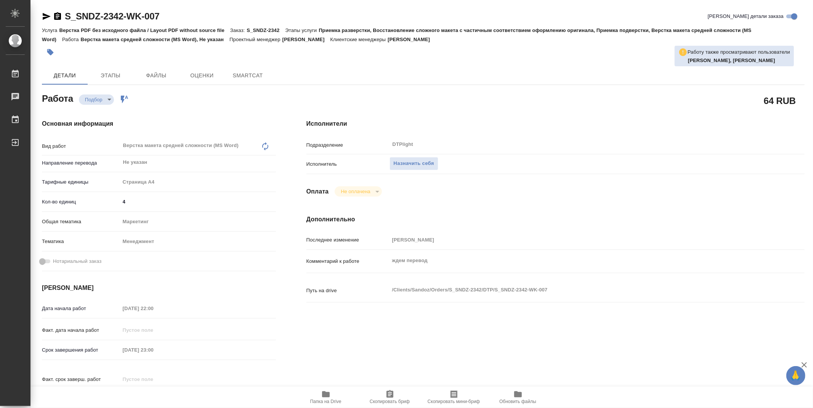
type textarea "x"
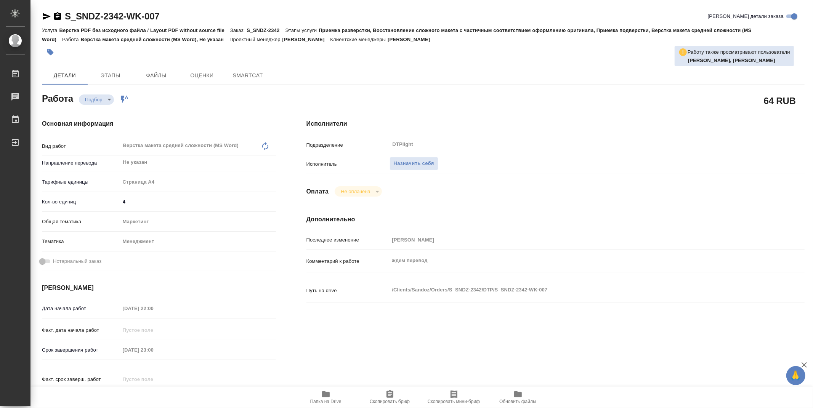
type textarea "x"
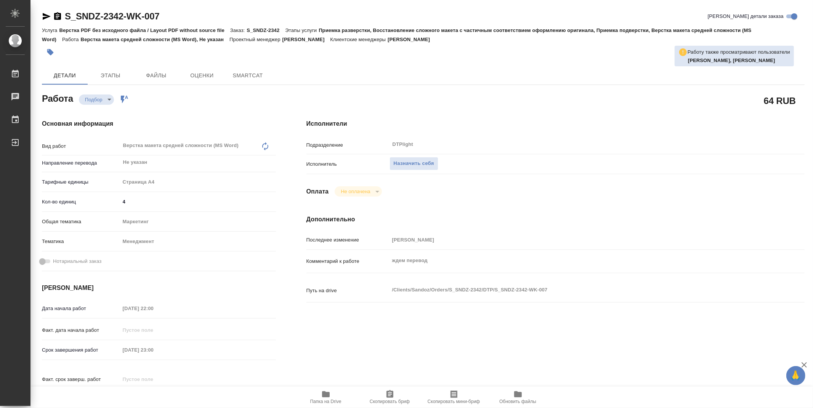
type textarea "x"
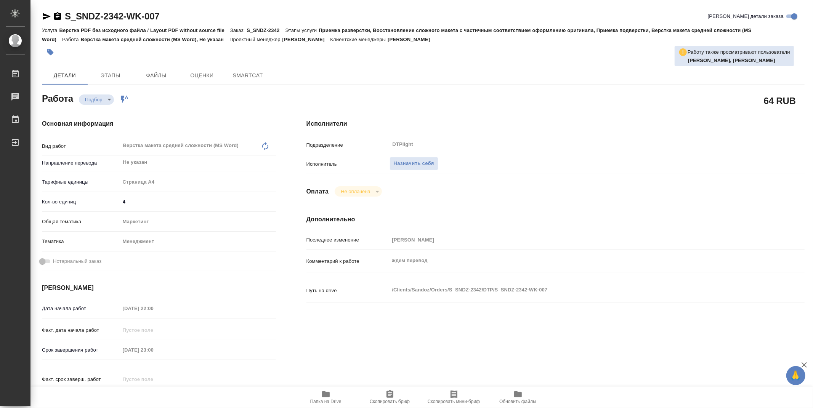
type textarea "x"
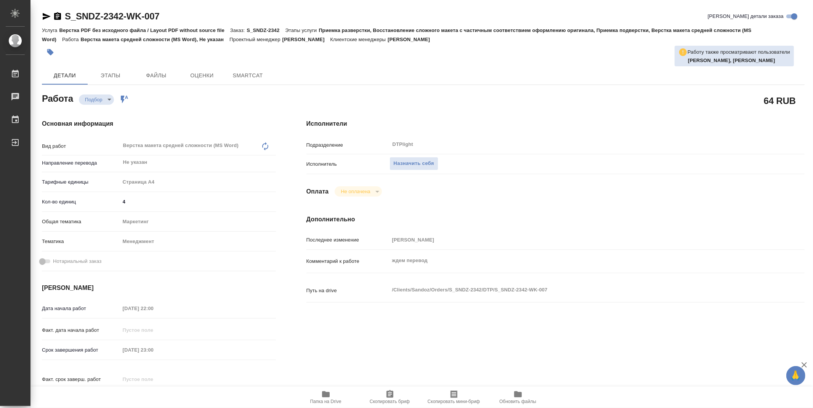
type textarea "x"
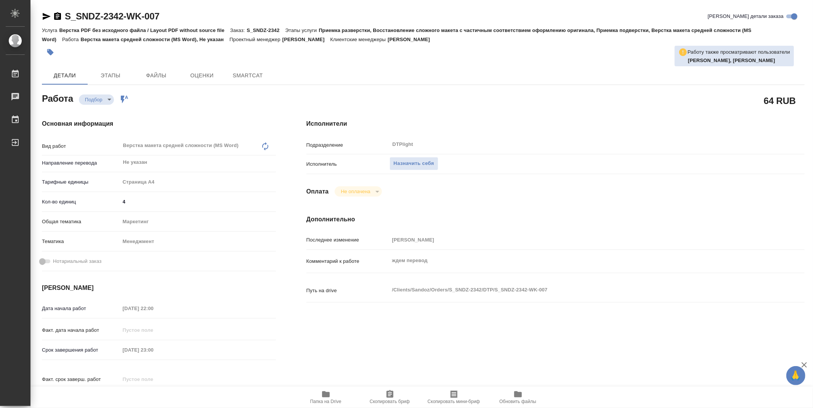
type textarea "x"
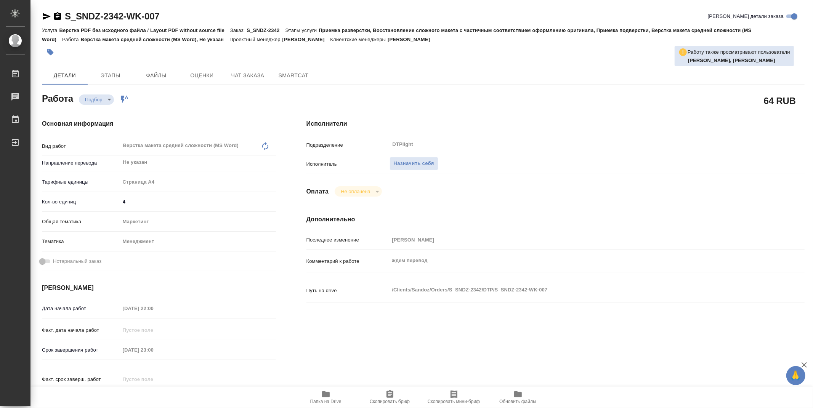
type textarea "x"
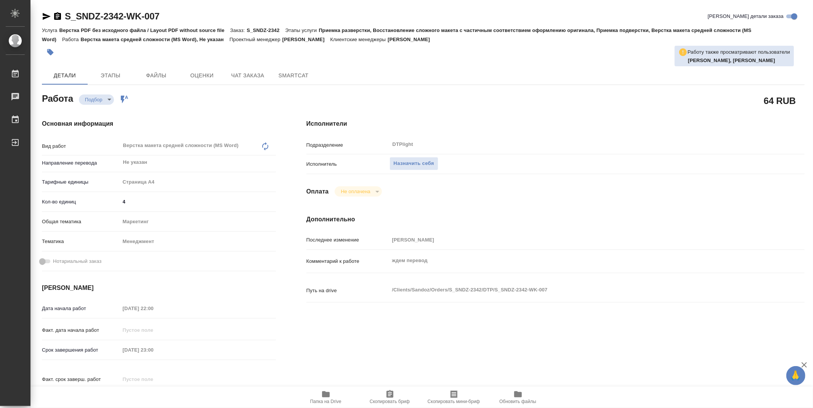
type textarea "x"
